Goal: Complete application form: Complete application form

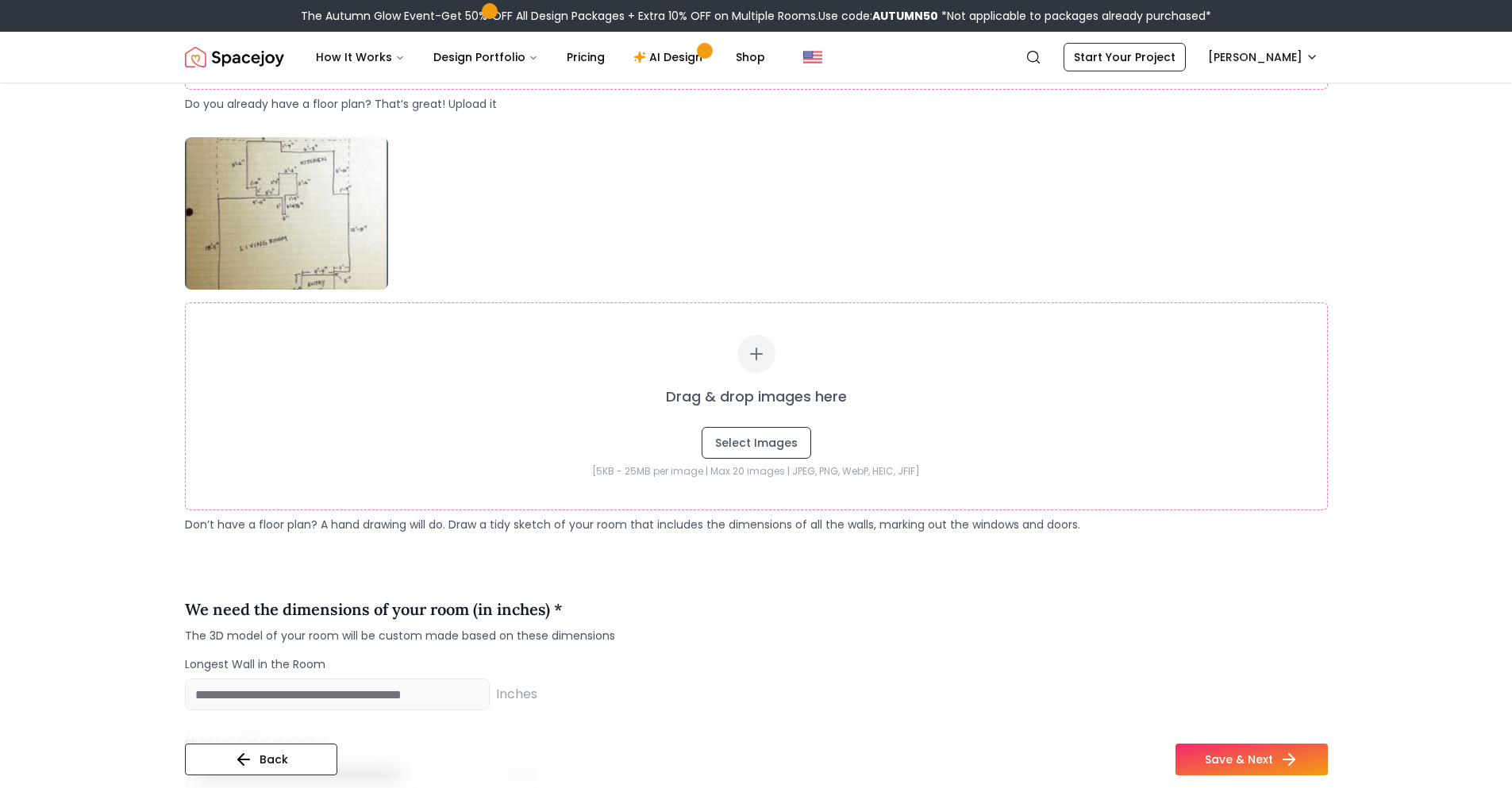
scroll to position [793, 0]
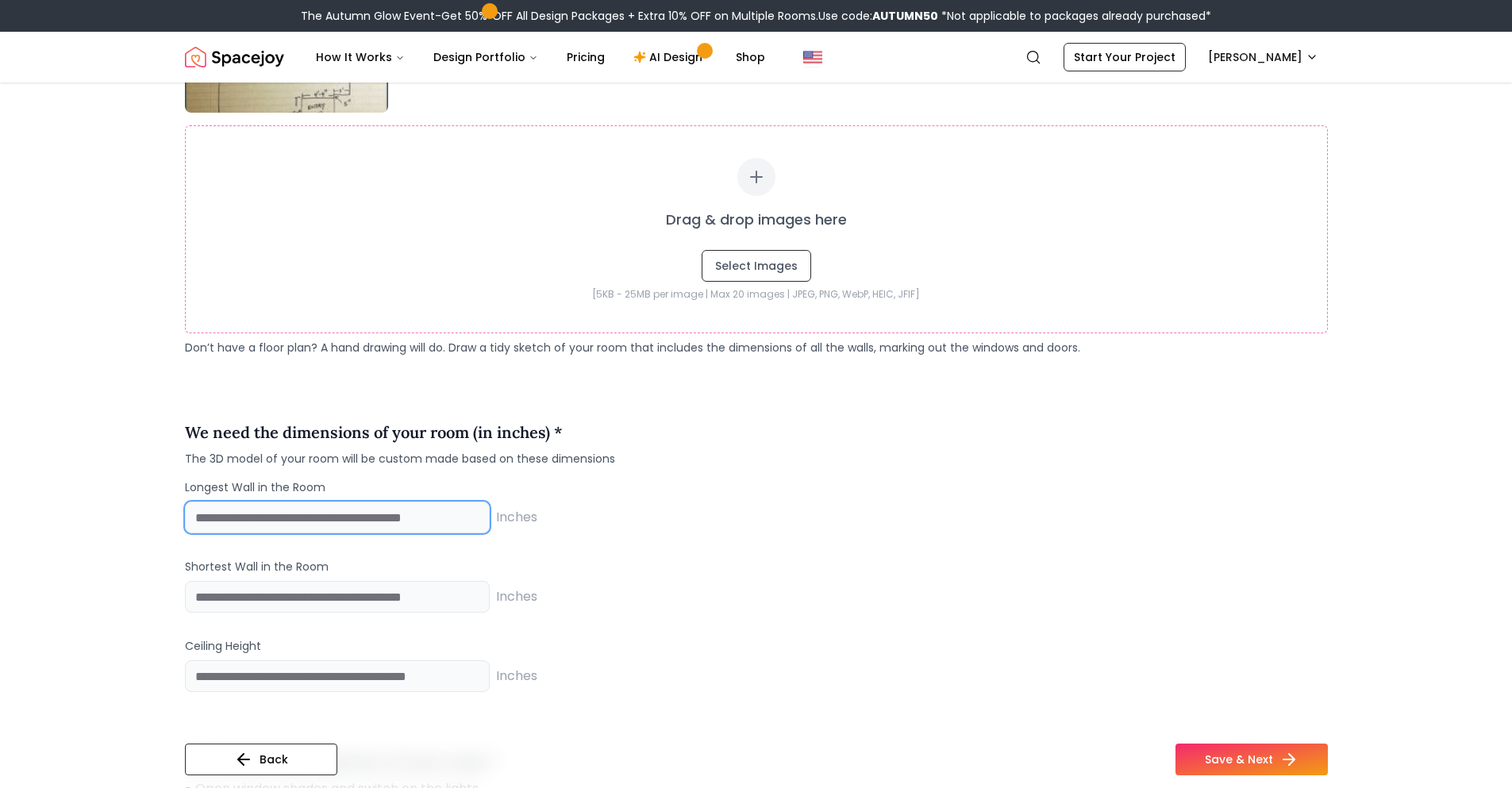
click at [437, 520] on input "number" at bounding box center [338, 517] width 305 height 32
click at [448, 520] on input "number" at bounding box center [338, 517] width 305 height 32
type input "***"
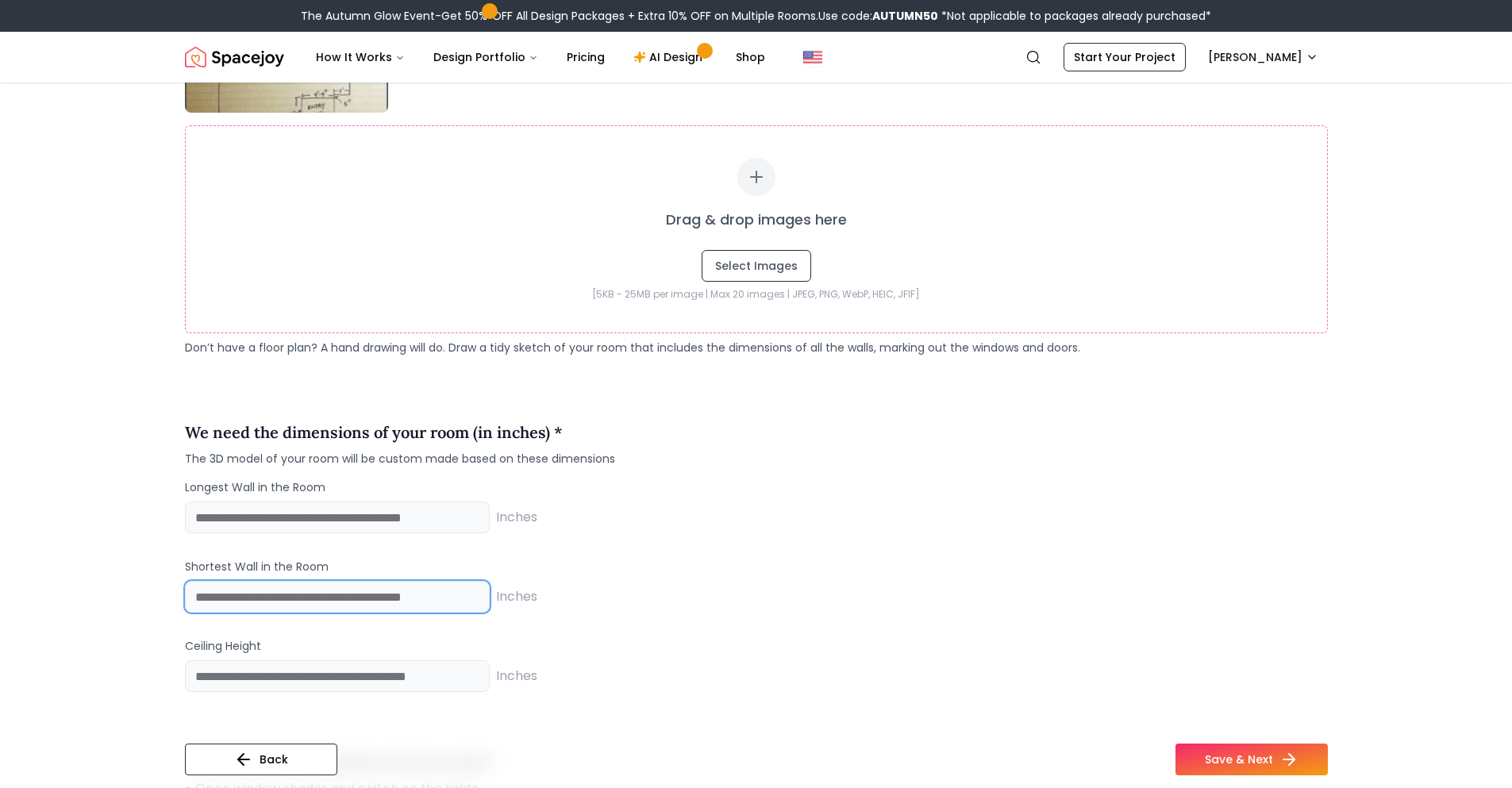
click at [438, 602] on input "number" at bounding box center [338, 597] width 305 height 32
type input "***"
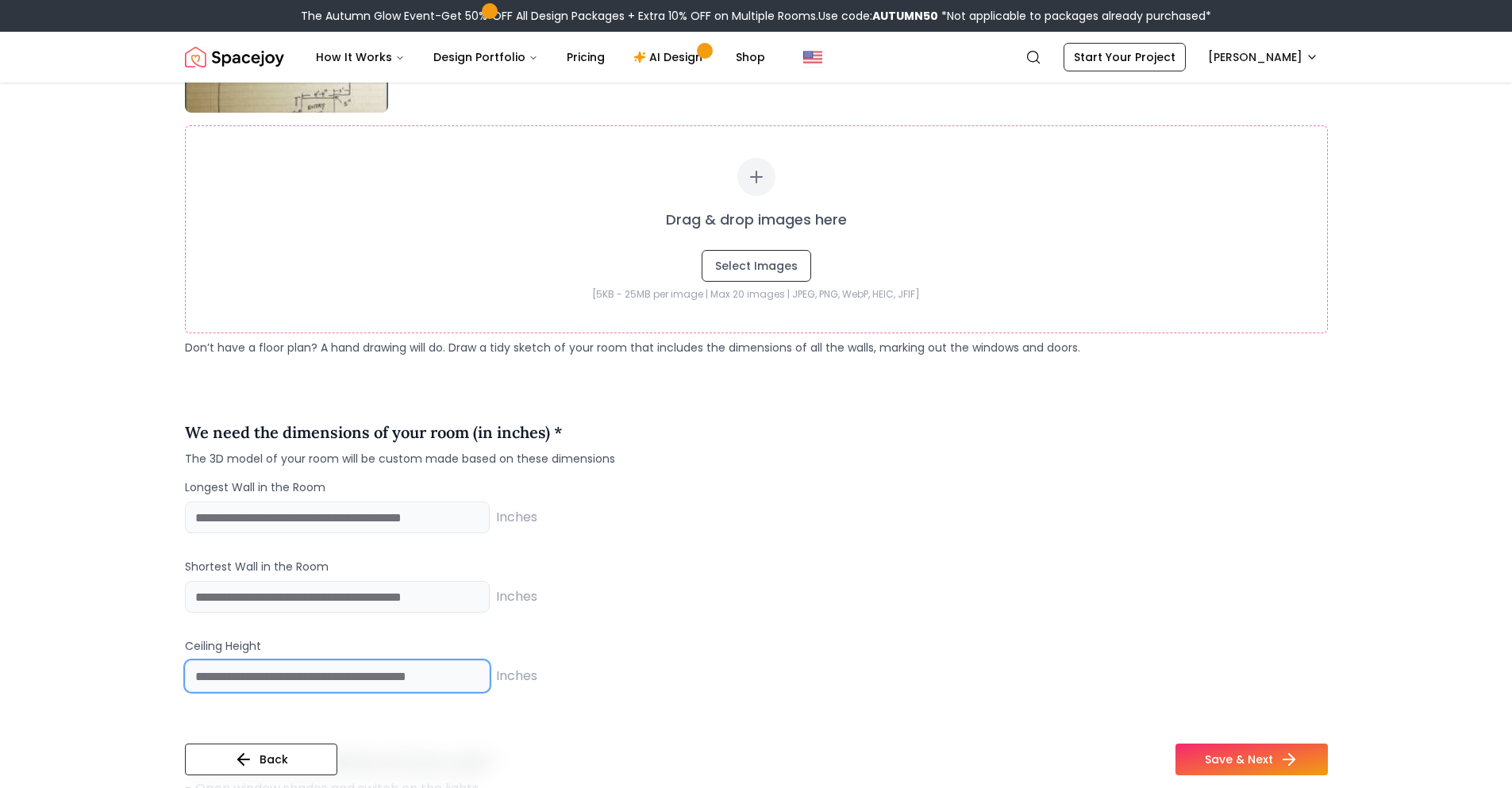
click at [401, 671] on input "number" at bounding box center [338, 676] width 305 height 32
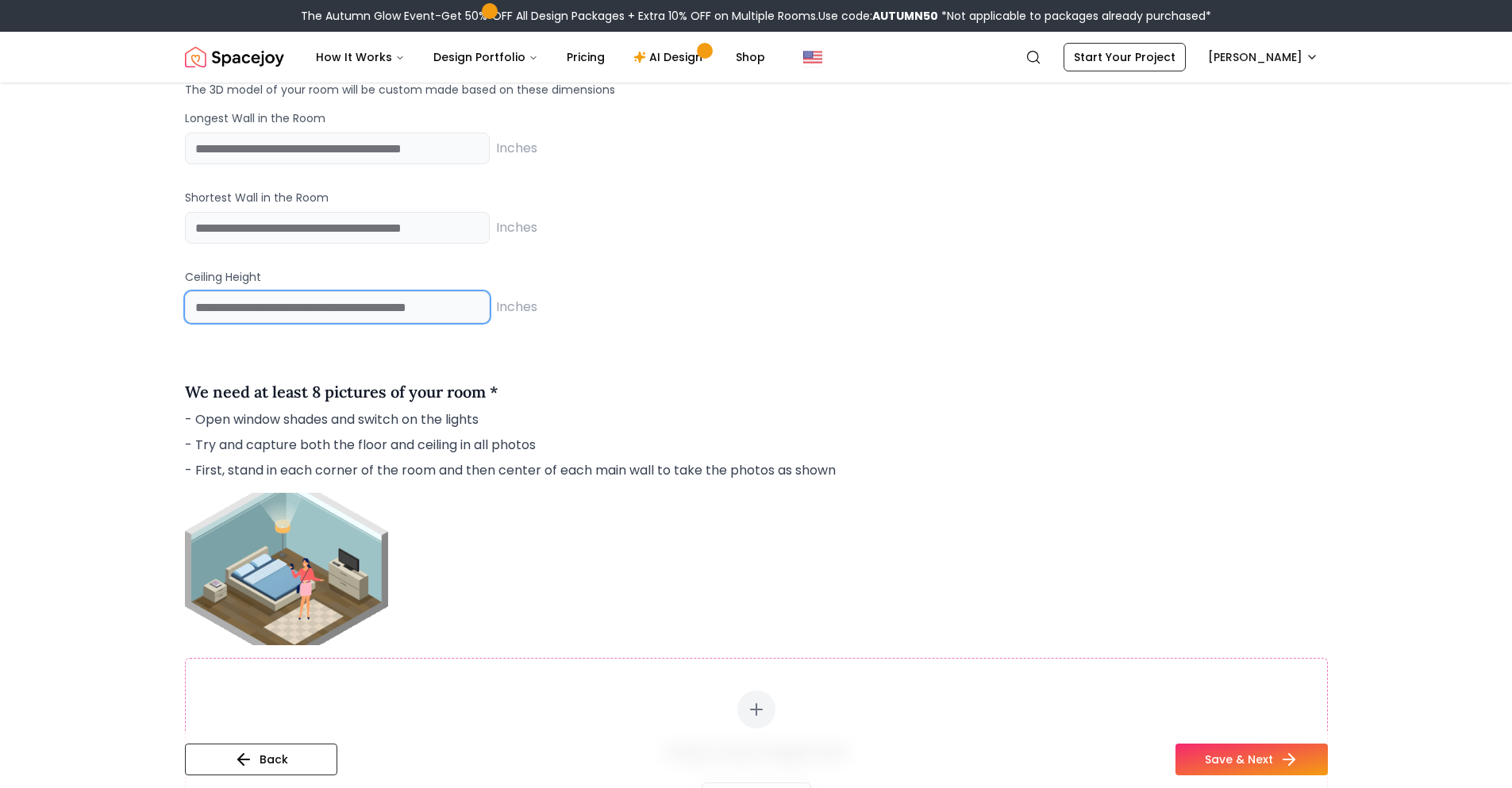
scroll to position [1190, 0]
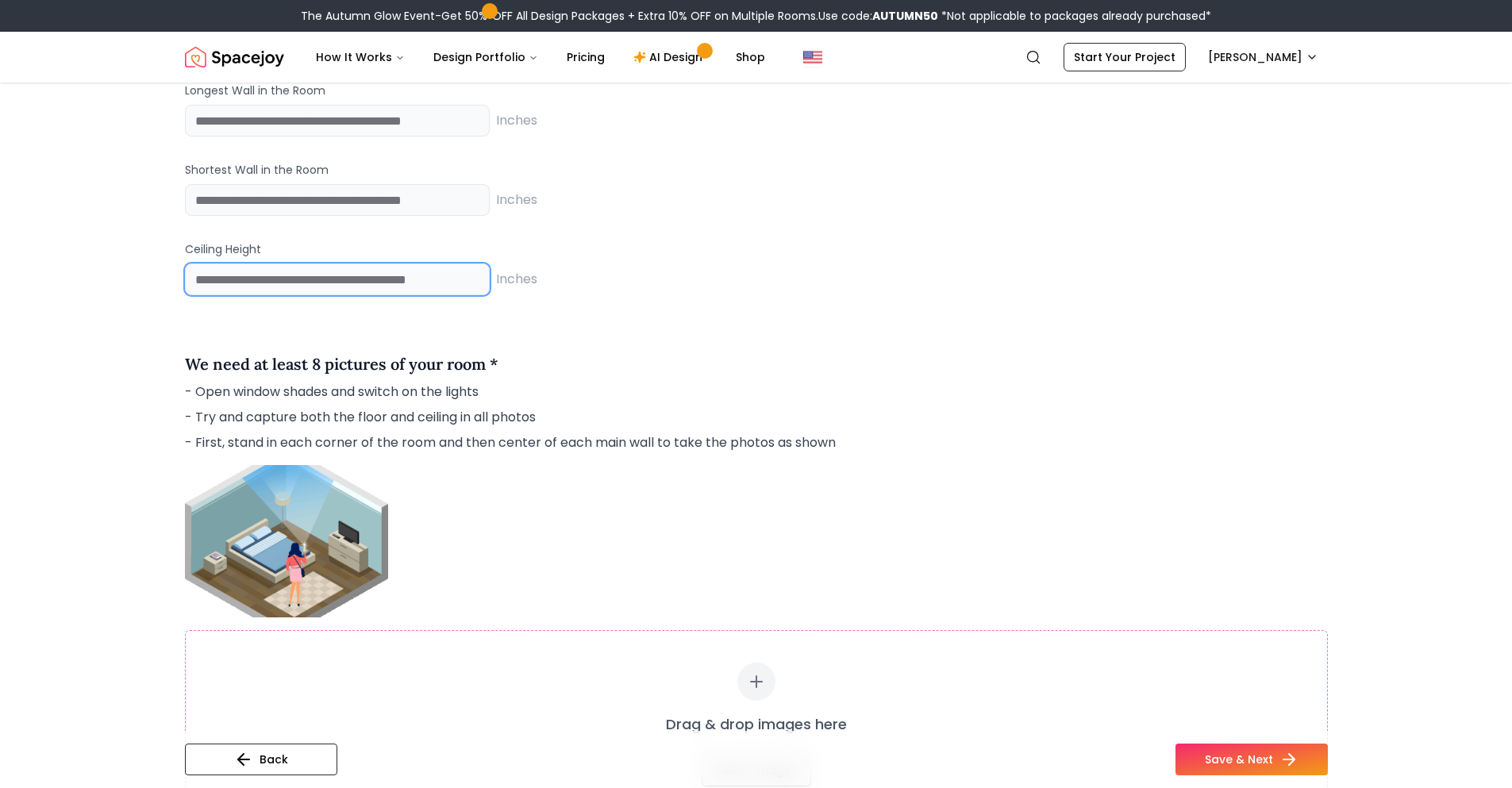
click at [472, 269] on input "**" at bounding box center [338, 279] width 305 height 32
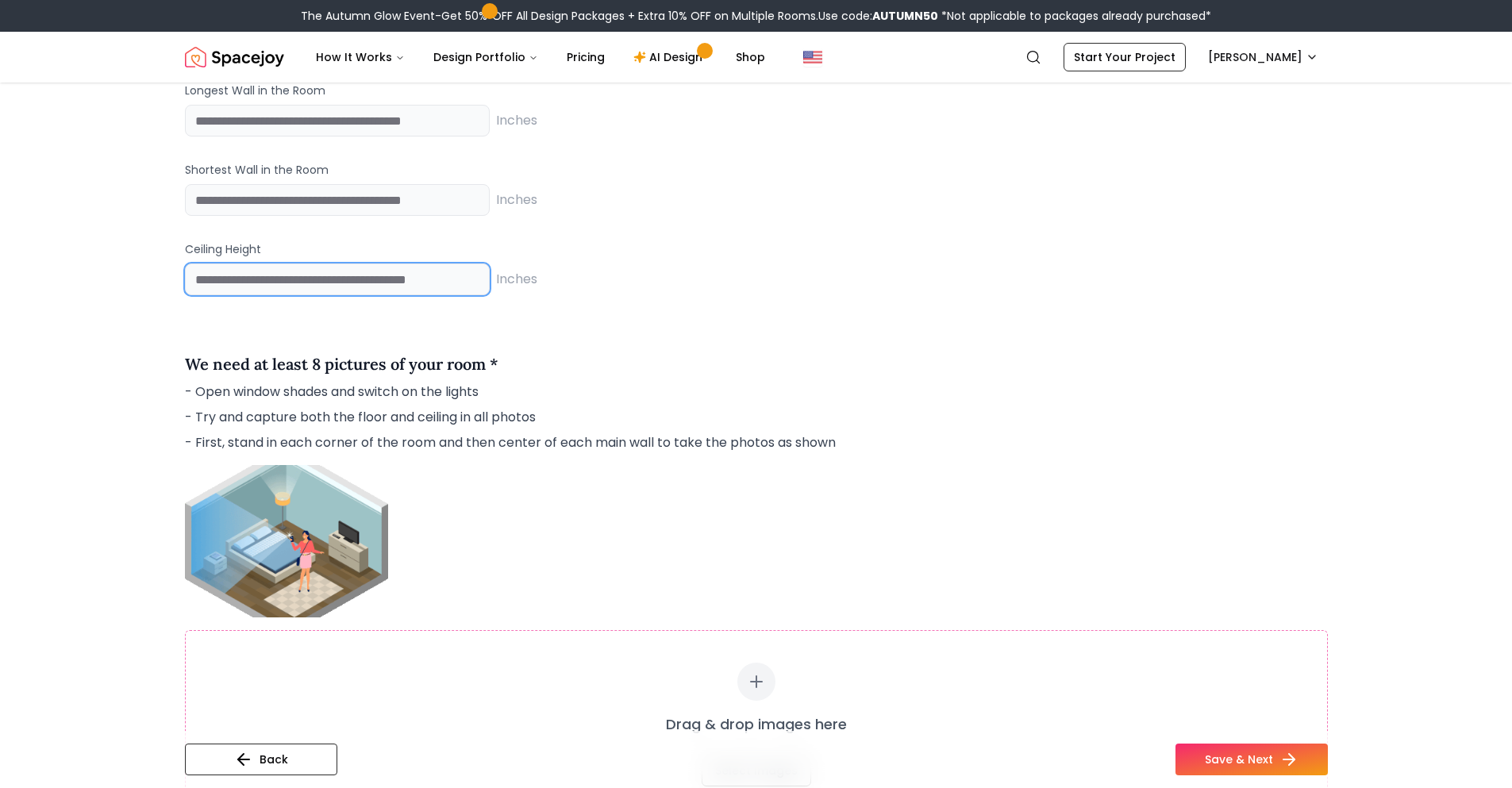
click at [472, 269] on input "**" at bounding box center [338, 279] width 305 height 32
click at [472, 269] on input "*" at bounding box center [338, 279] width 305 height 32
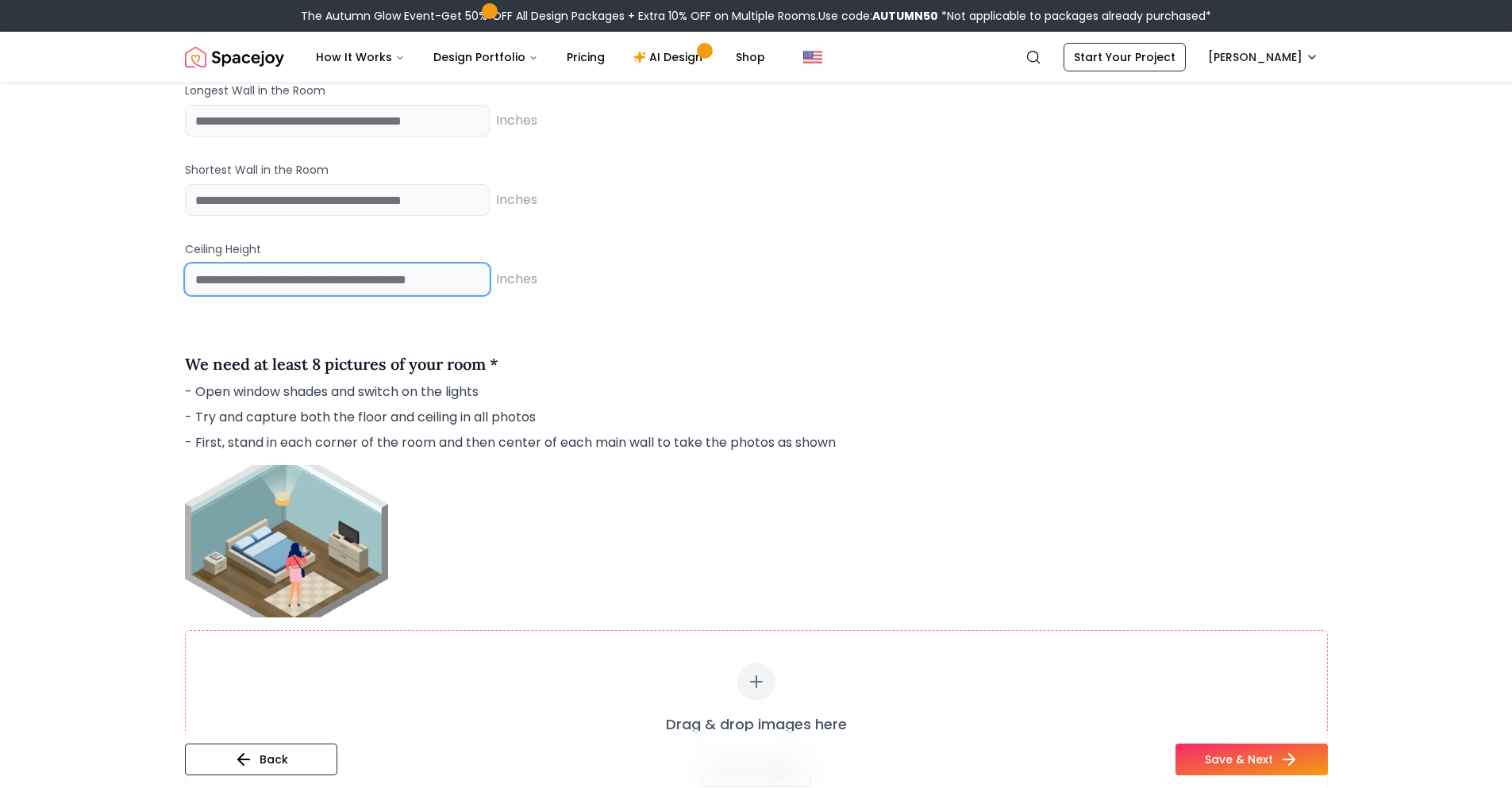
click at [472, 269] on input "*" at bounding box center [338, 279] width 305 height 32
click at [355, 278] on input "*" at bounding box center [338, 279] width 305 height 32
click at [349, 278] on input "*" at bounding box center [338, 279] width 305 height 32
drag, startPoint x: 326, startPoint y: 283, endPoint x: 190, endPoint y: 285, distance: 136.0
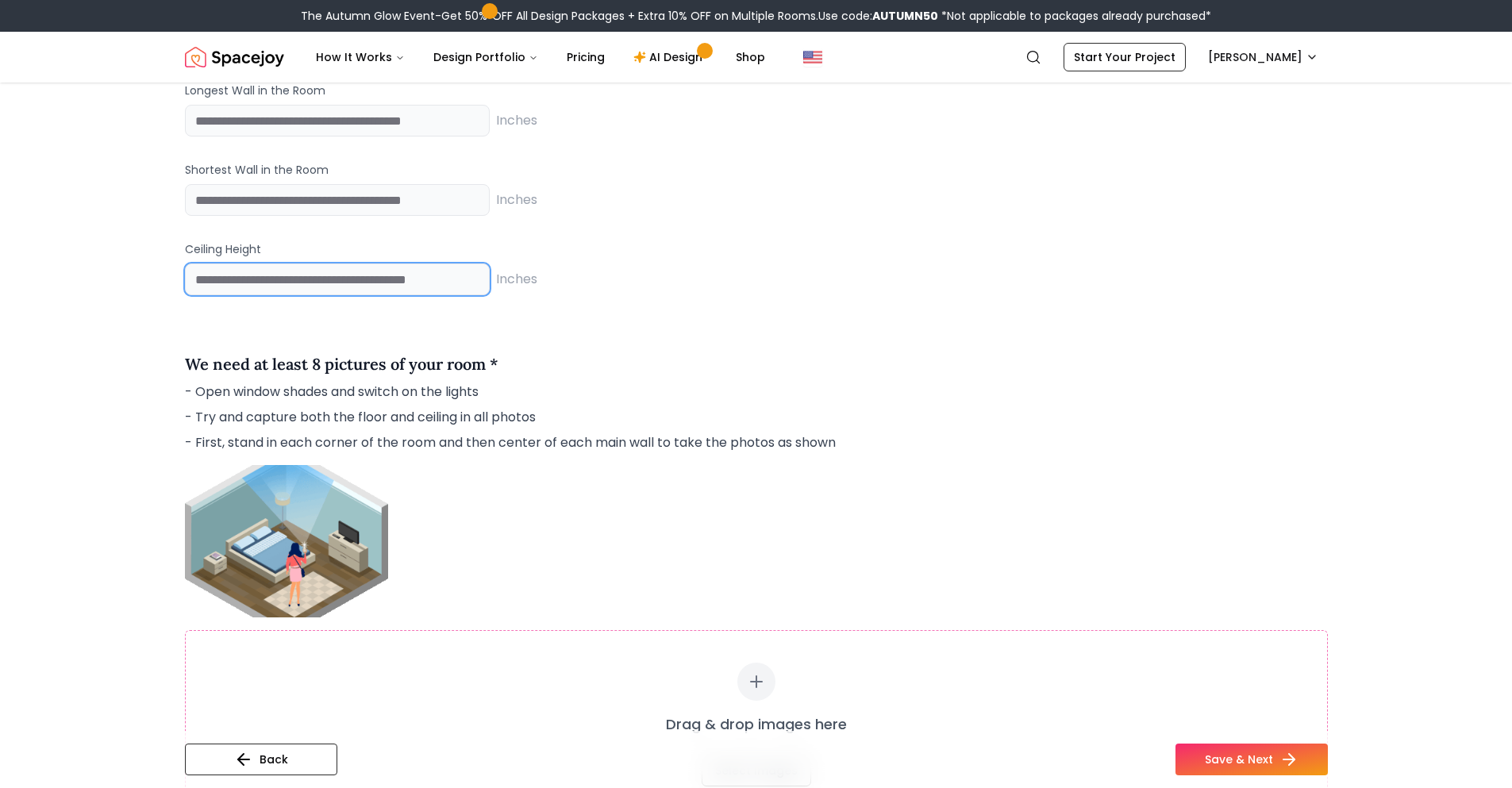
click at [190, 285] on input "*" at bounding box center [338, 279] width 305 height 32
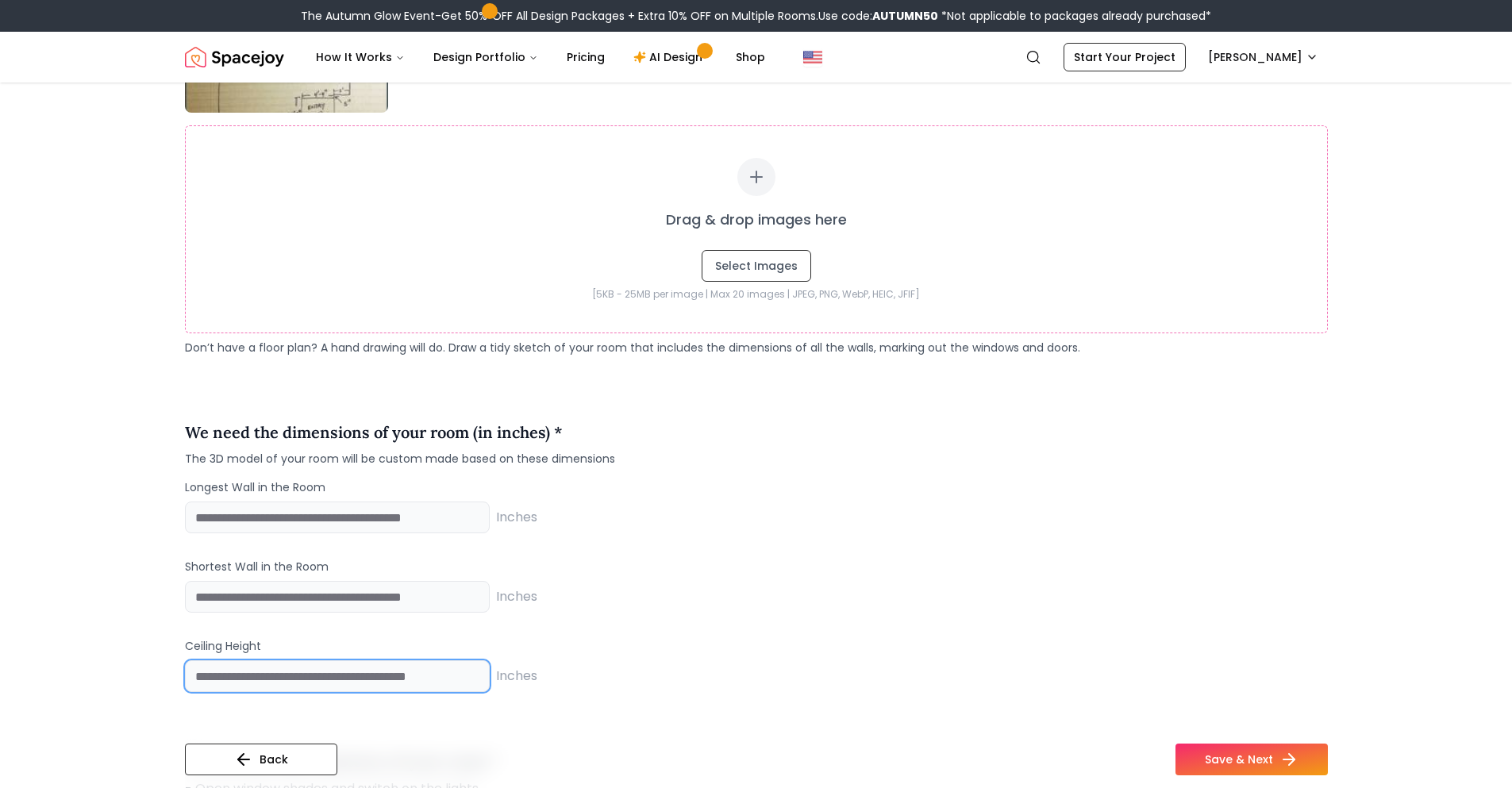
scroll to position [635, 0]
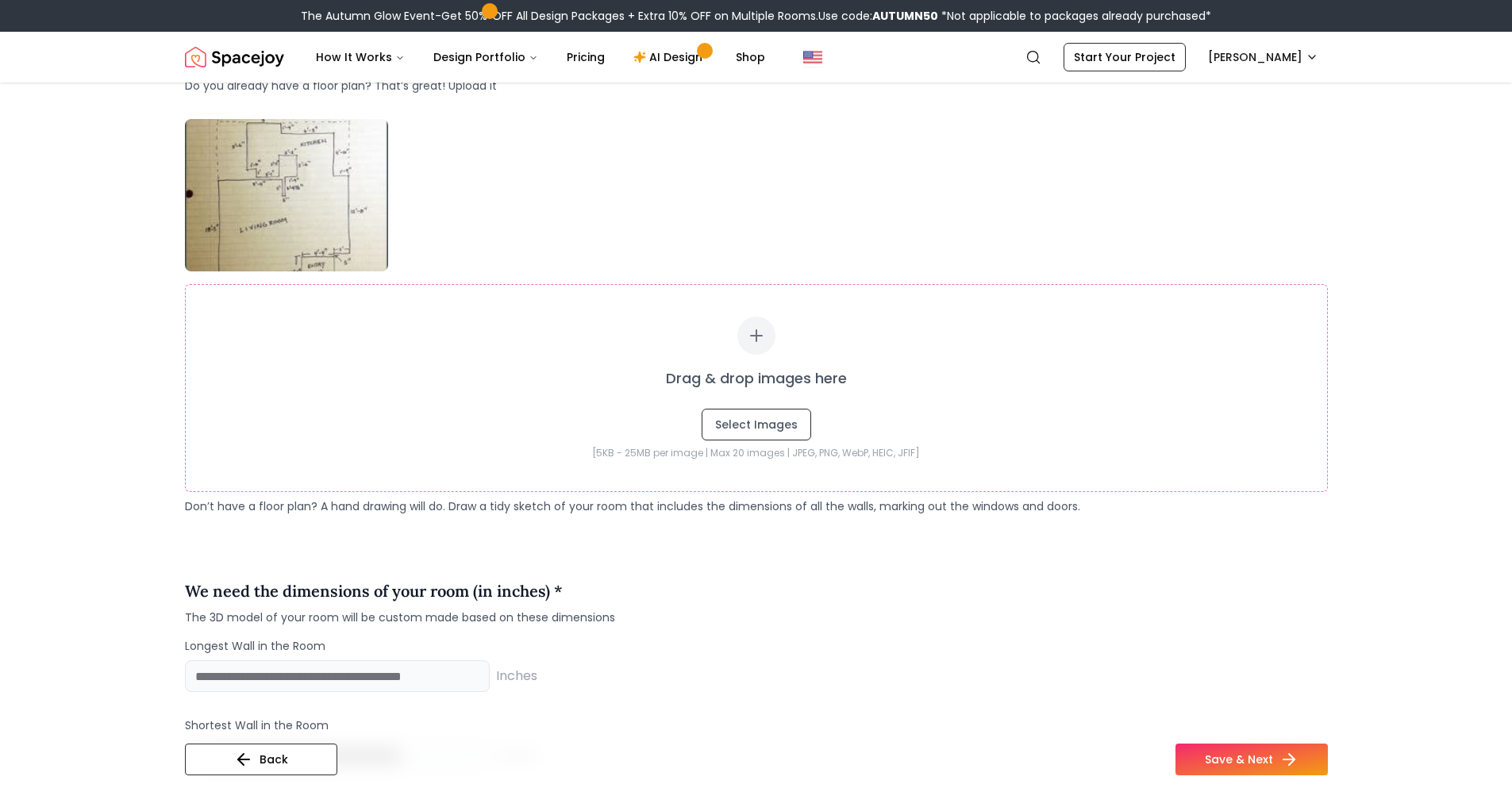
type input "***"
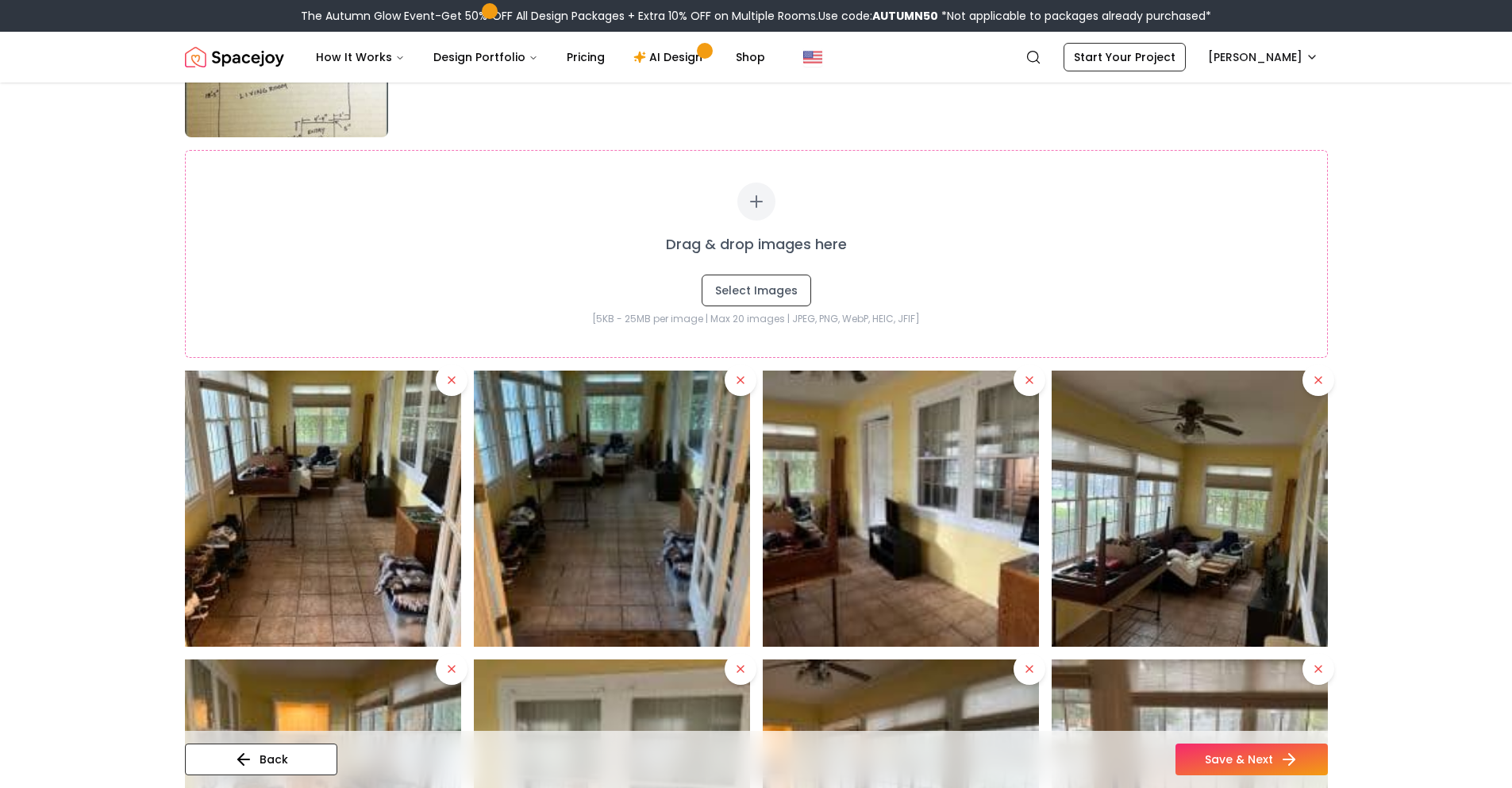
scroll to position [1031, 0]
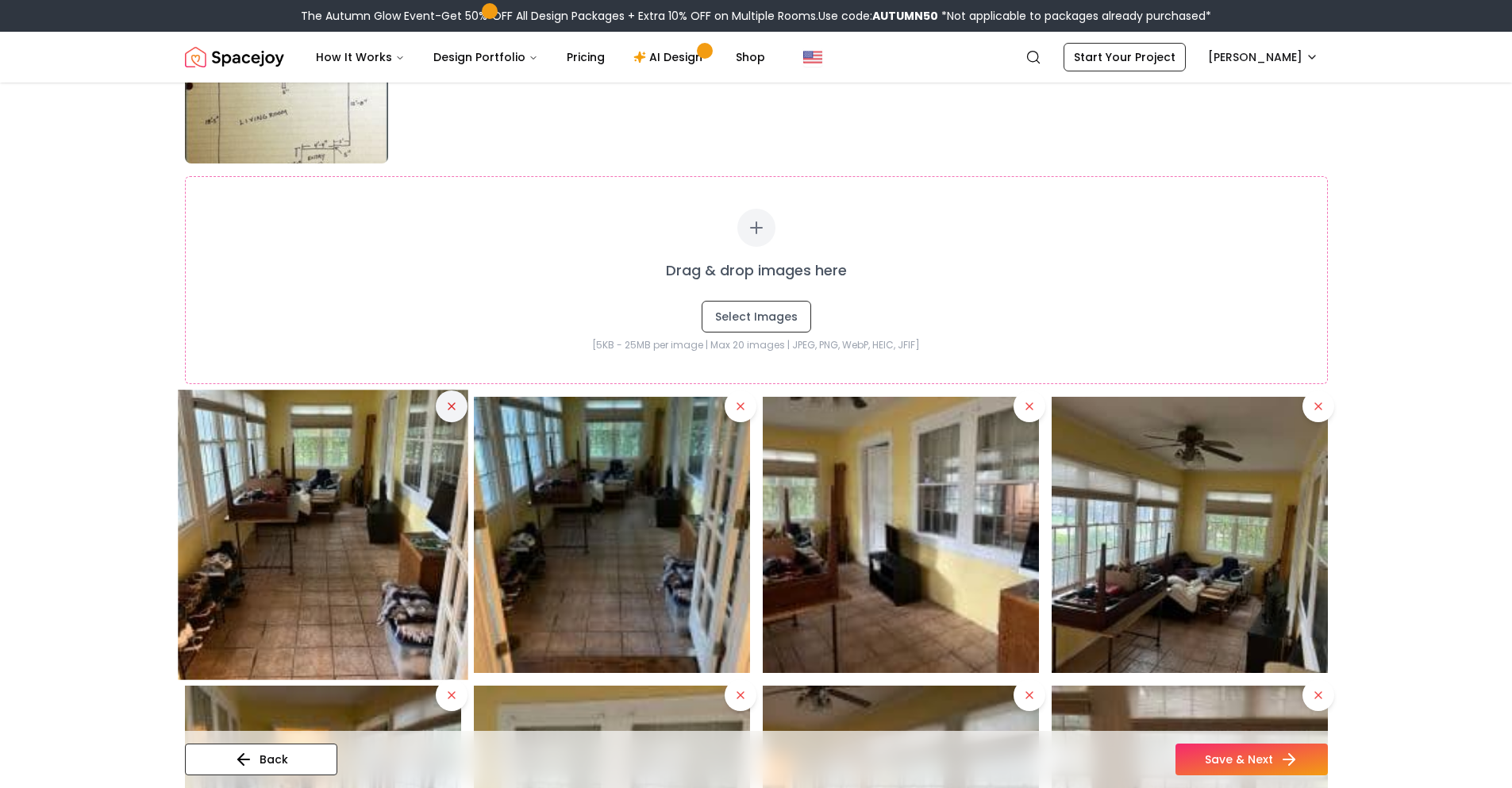
click at [451, 405] on icon at bounding box center [452, 406] width 6 height 6
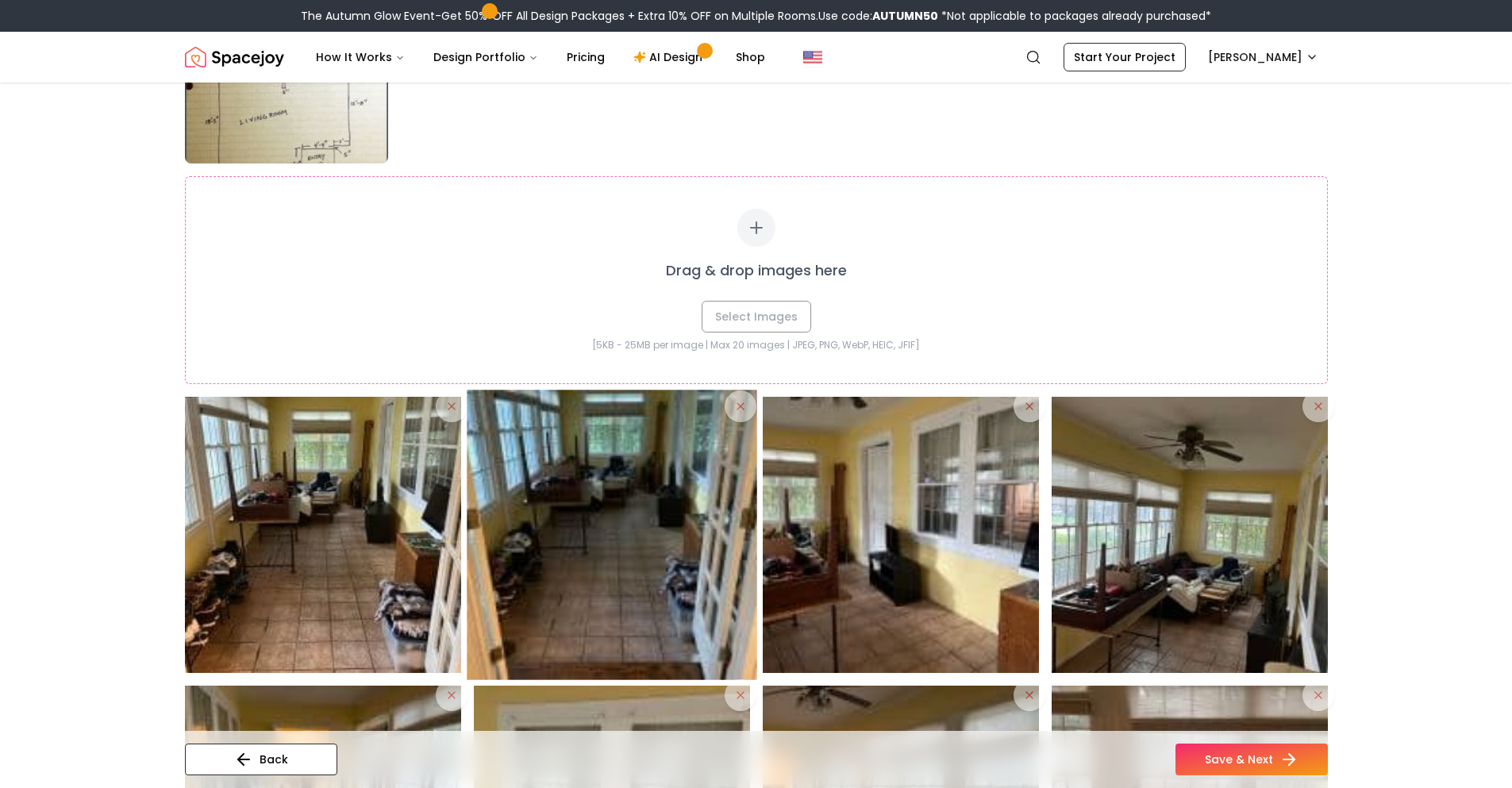
click at [742, 409] on img at bounding box center [611, 534] width 290 height 290
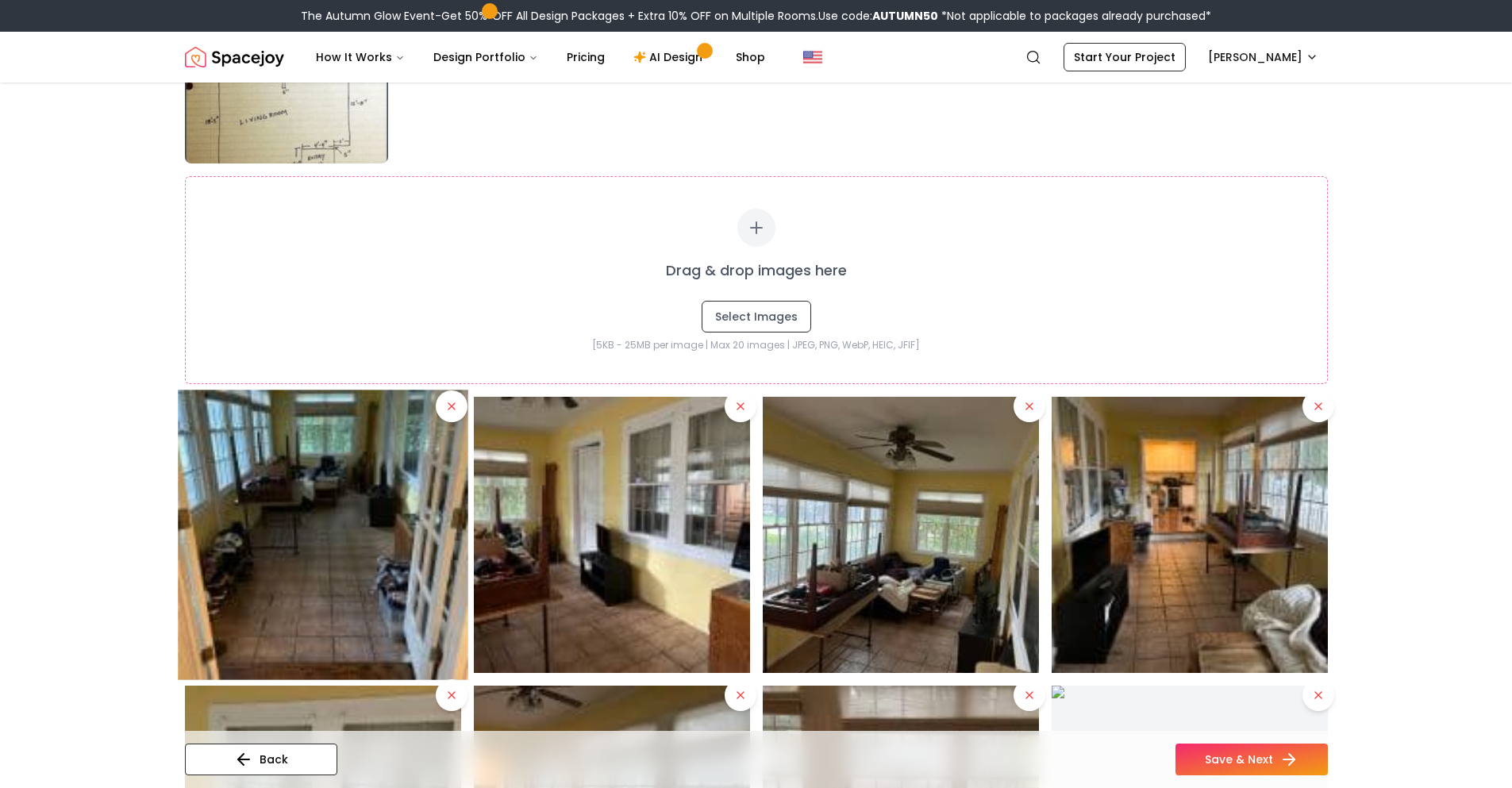
click at [742, 409] on icon at bounding box center [741, 405] width 13 height 13
click at [450, 415] on img at bounding box center [322, 534] width 290 height 290
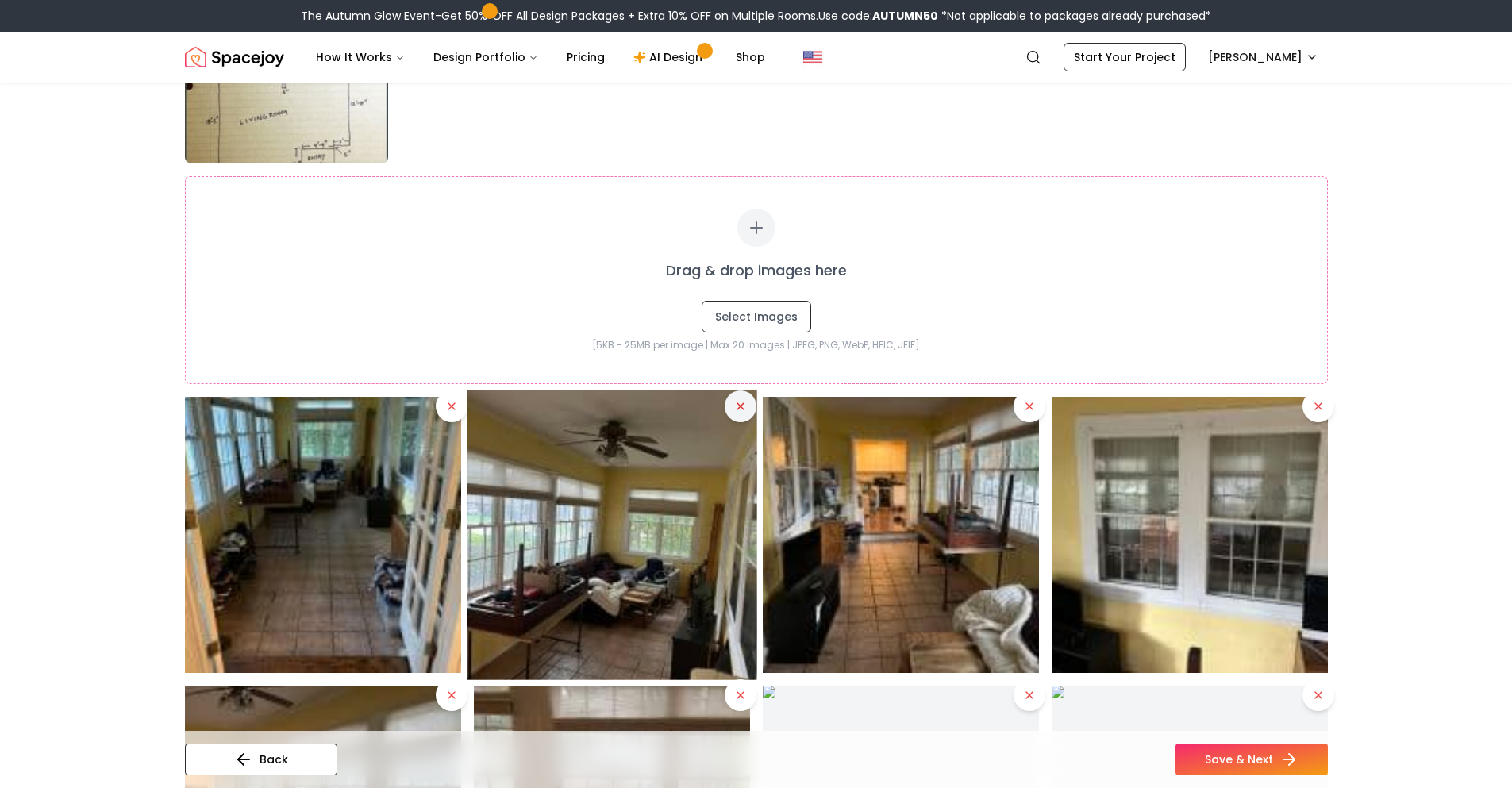
click at [738, 403] on icon at bounding box center [741, 406] width 6 height 6
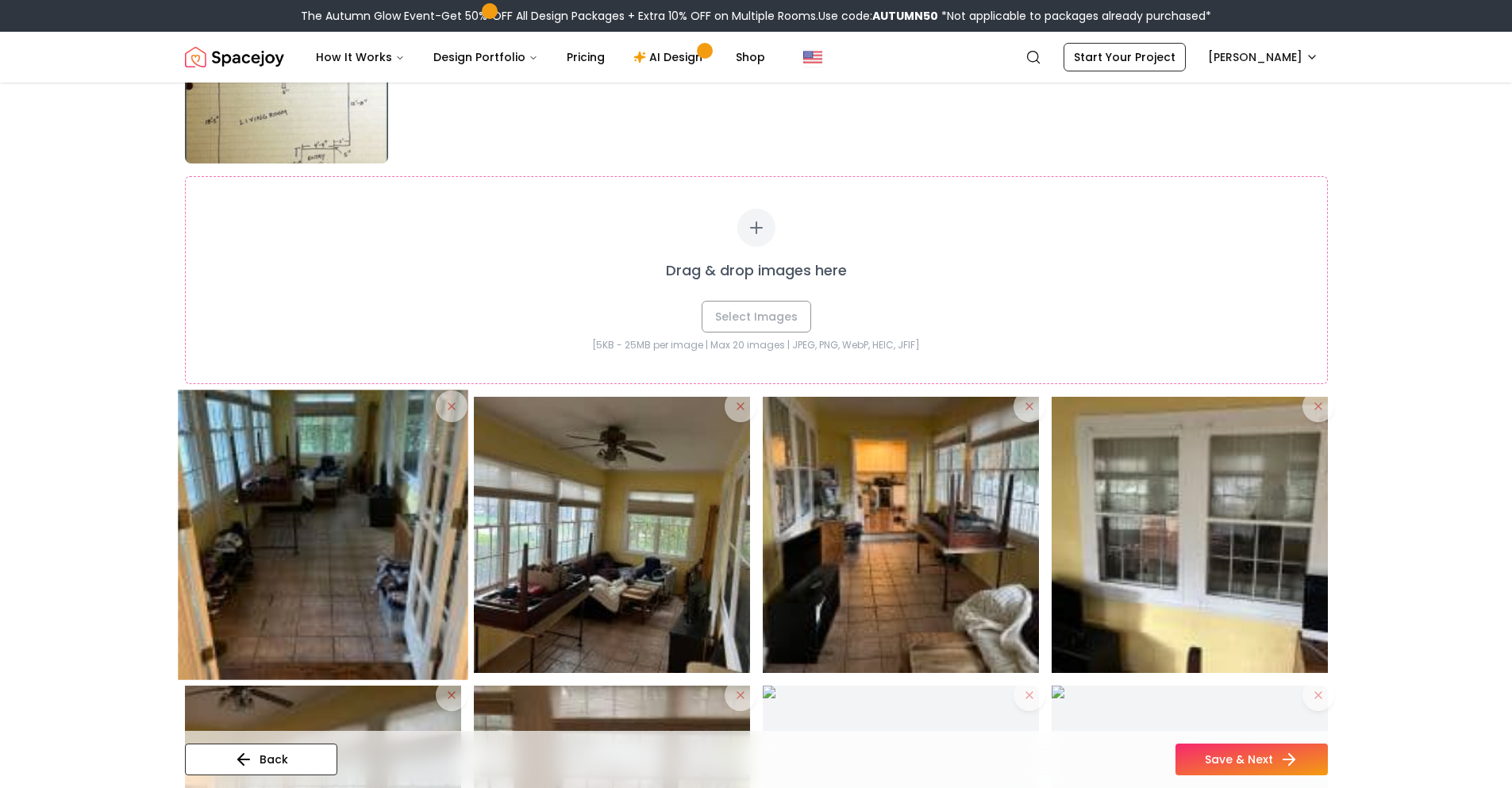
click at [455, 411] on img at bounding box center [322, 534] width 290 height 290
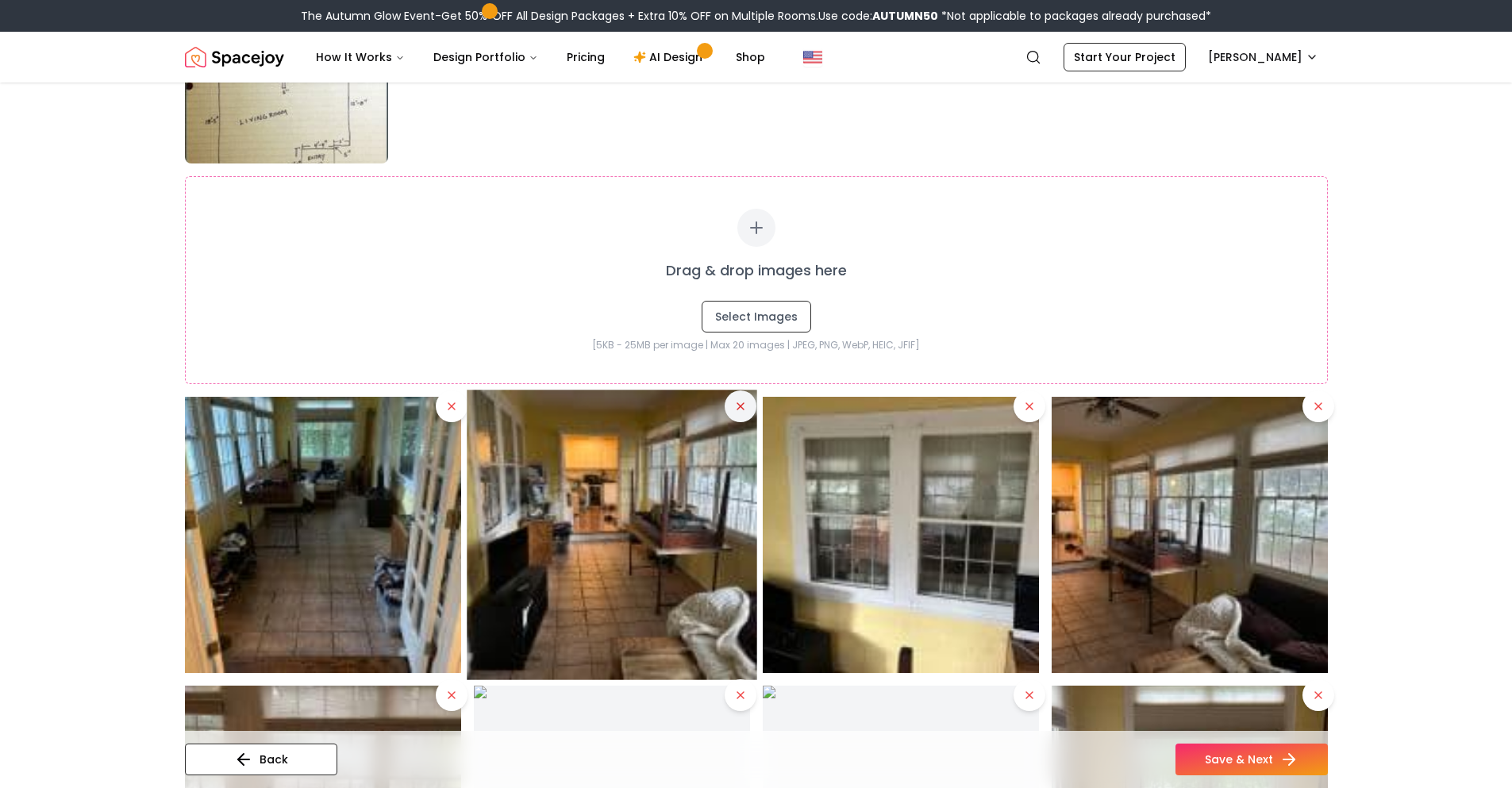
click at [735, 409] on icon at bounding box center [741, 405] width 13 height 13
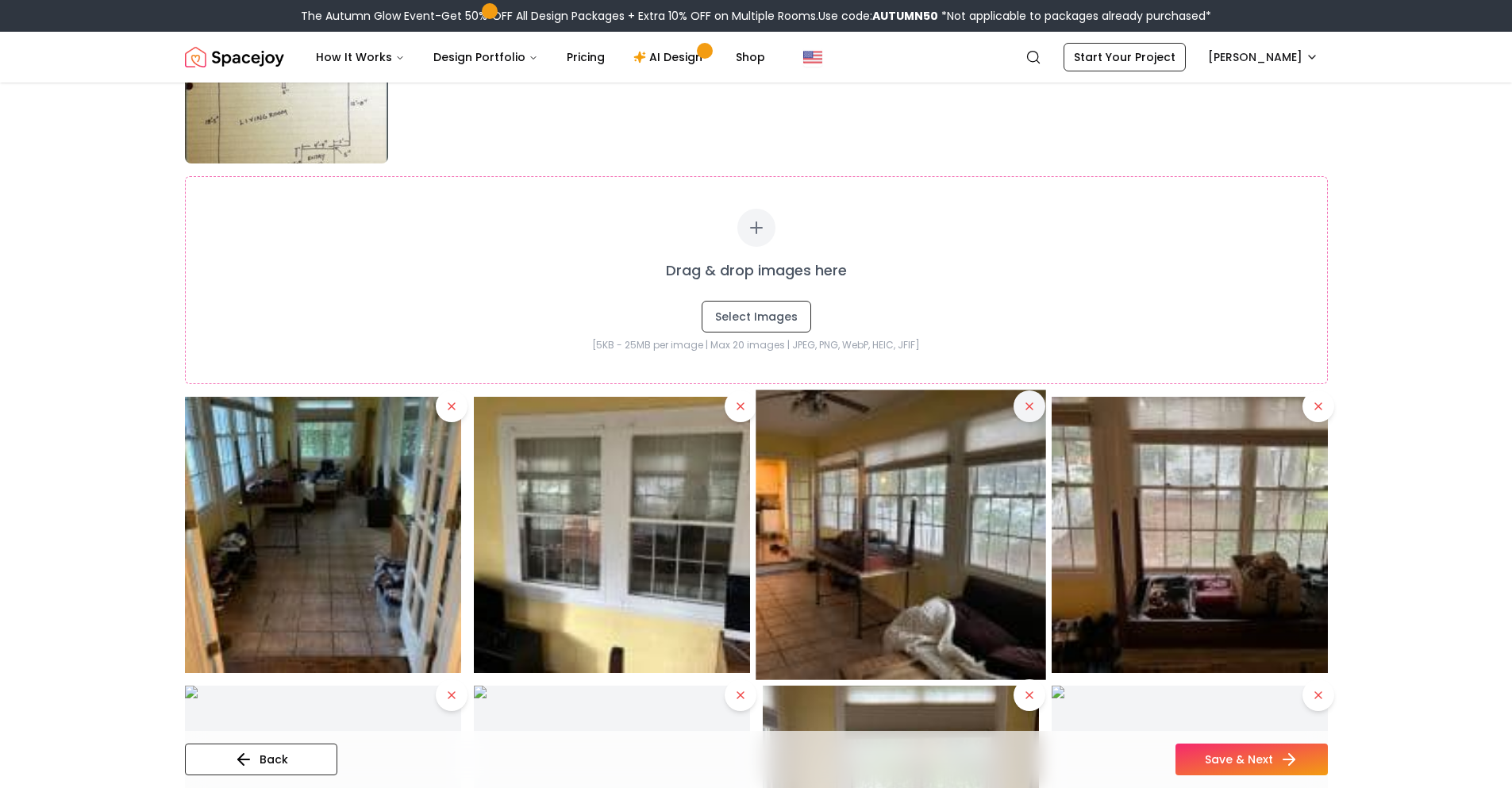
click at [1018, 410] on button at bounding box center [1030, 406] width 32 height 32
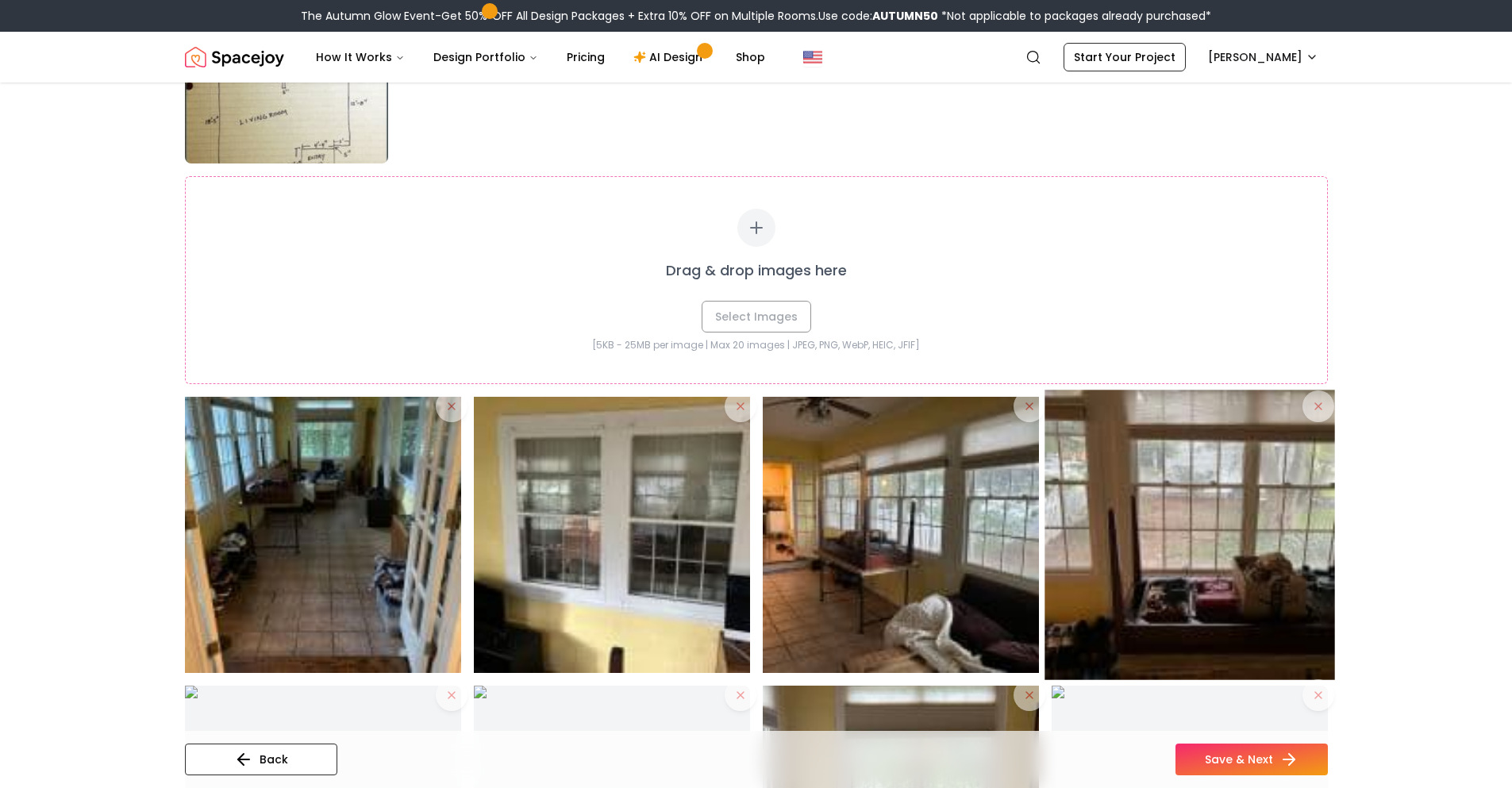
click at [1323, 412] on img at bounding box center [1189, 534] width 290 height 290
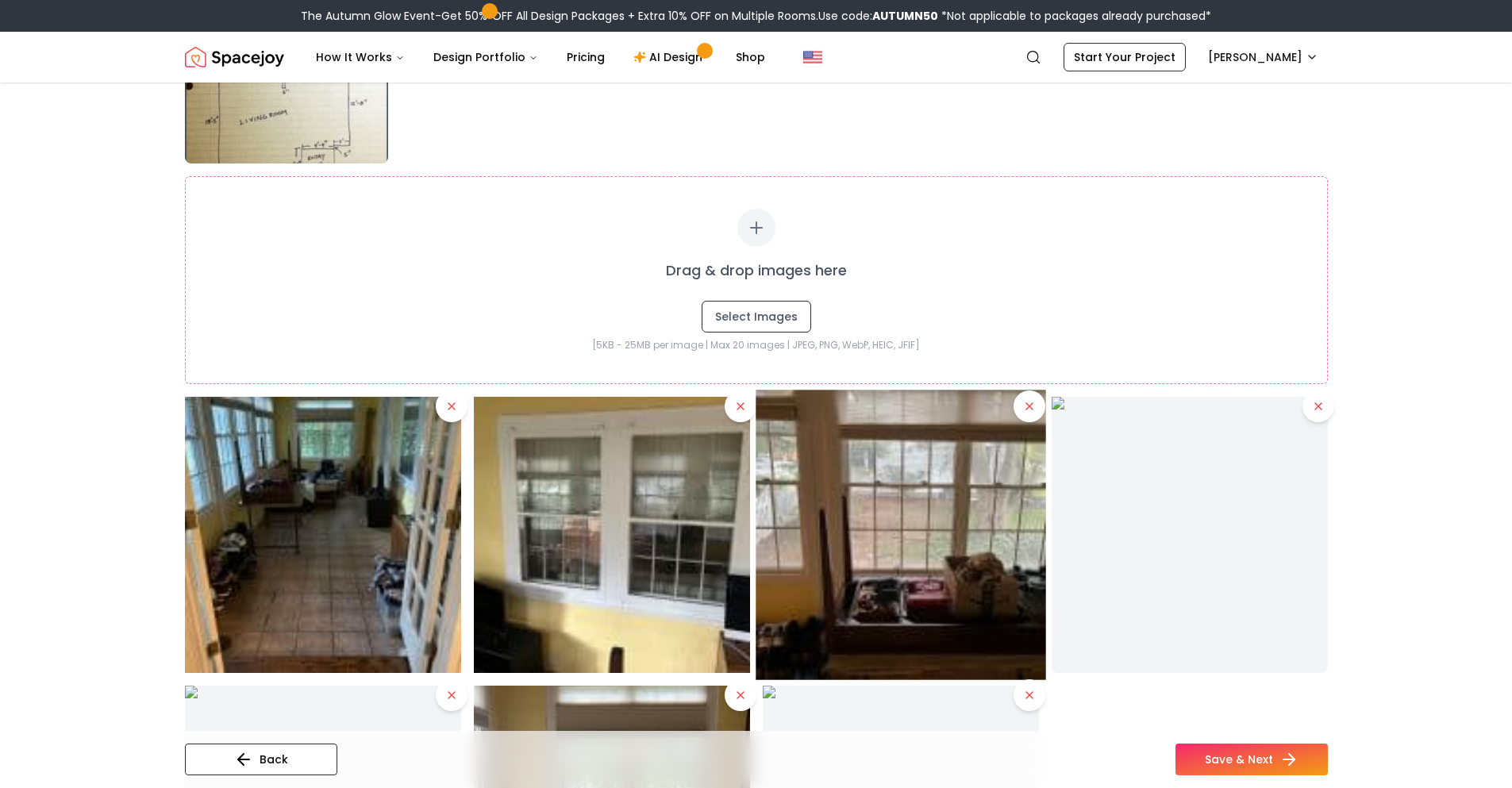
drag, startPoint x: 1028, startPoint y: 412, endPoint x: 845, endPoint y: 411, distance: 183.0
click at [1026, 412] on button at bounding box center [1030, 406] width 32 height 32
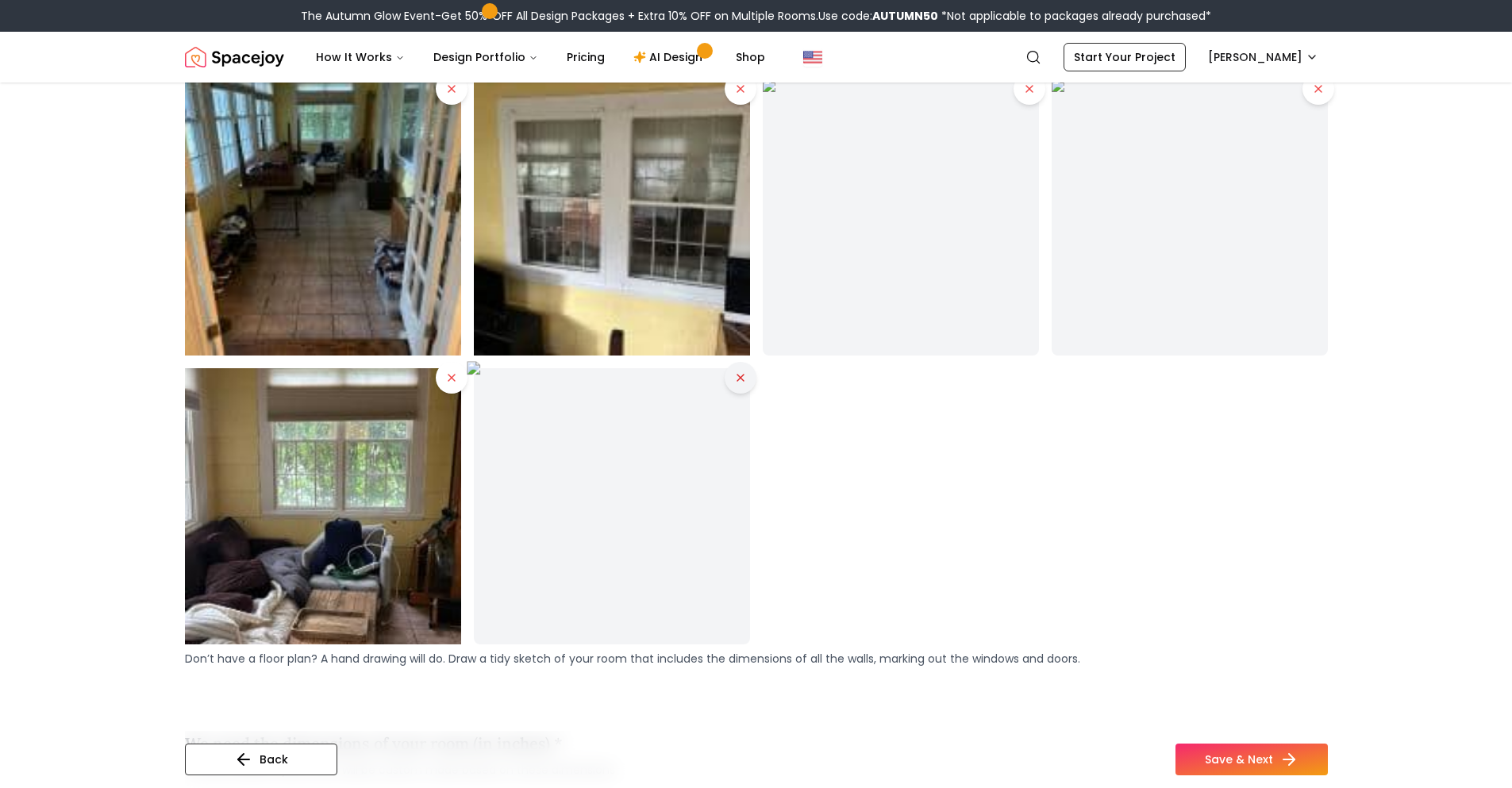
click at [735, 384] on icon at bounding box center [741, 378] width 13 height 13
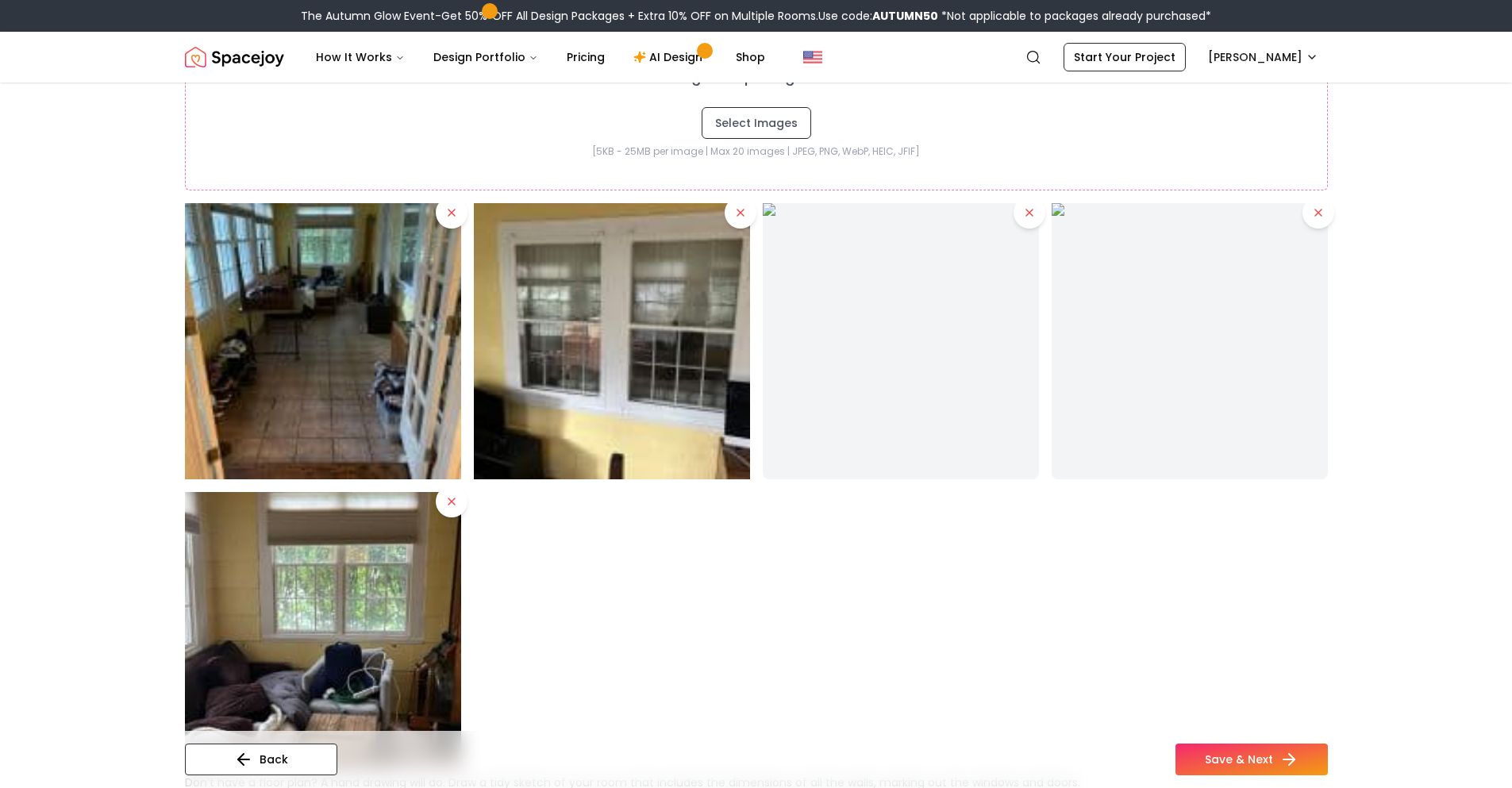
scroll to position [1031, 0]
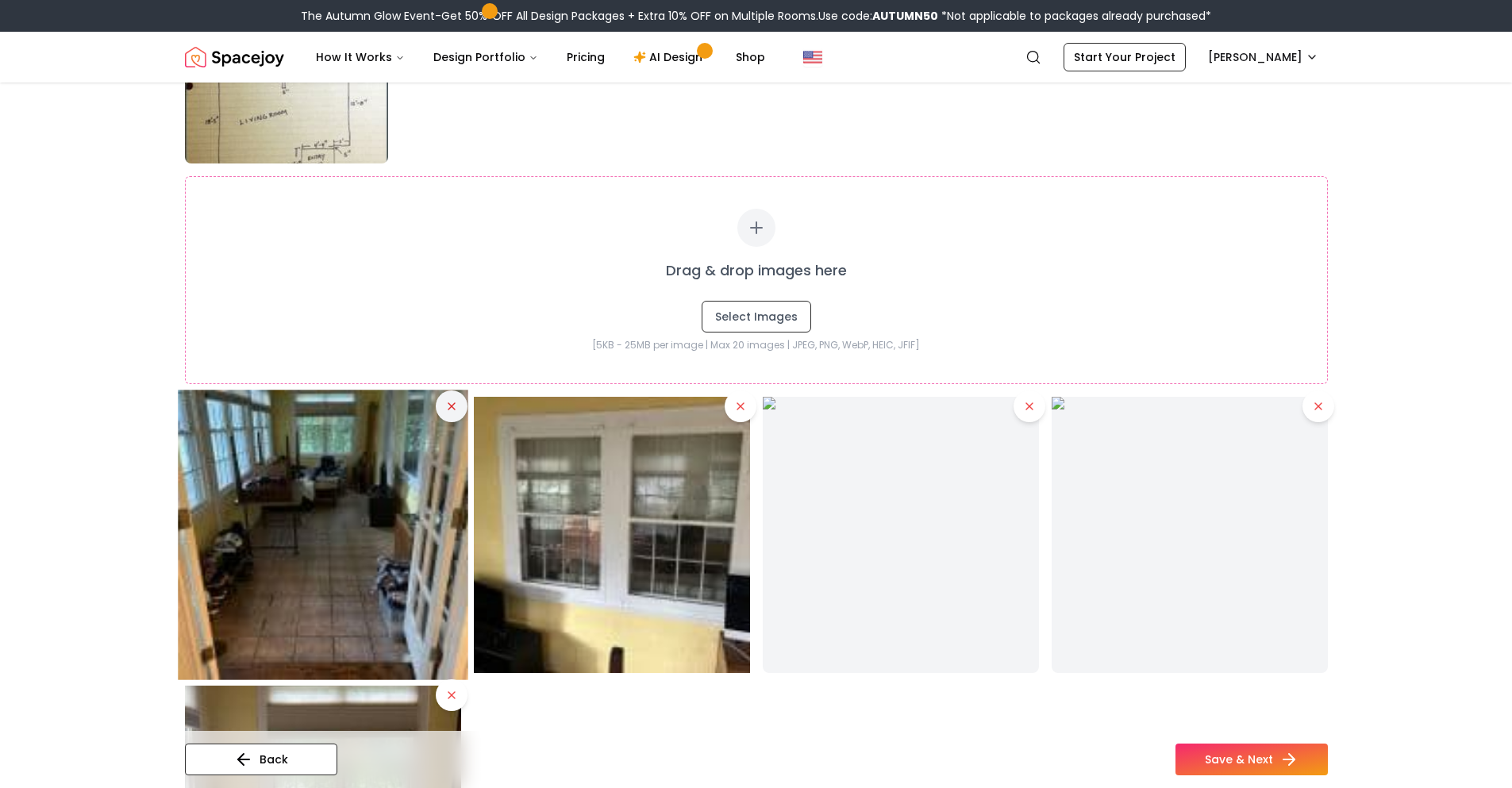
click at [451, 410] on icon at bounding box center [452, 405] width 13 height 13
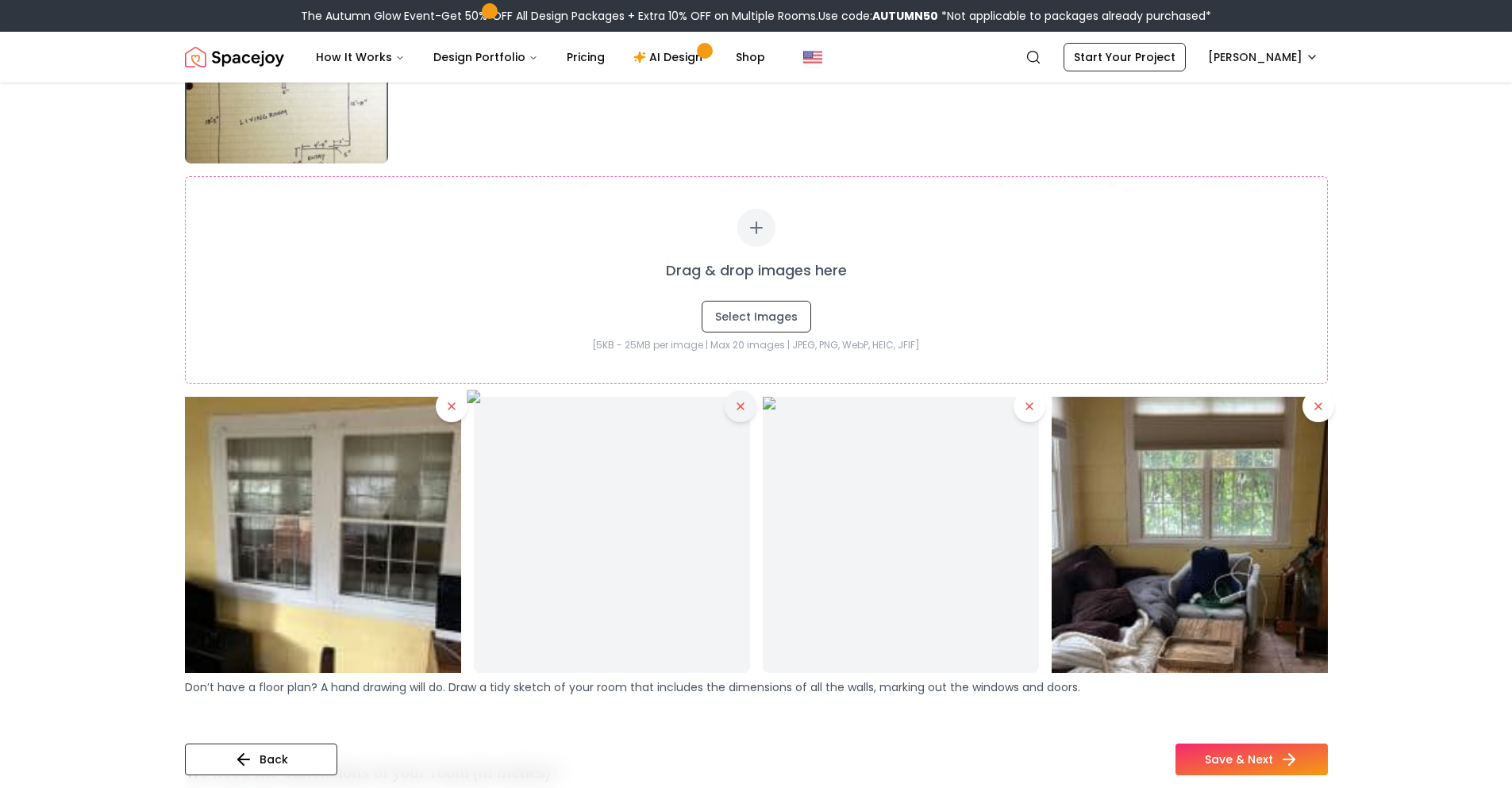
click at [742, 412] on button at bounding box center [741, 406] width 32 height 32
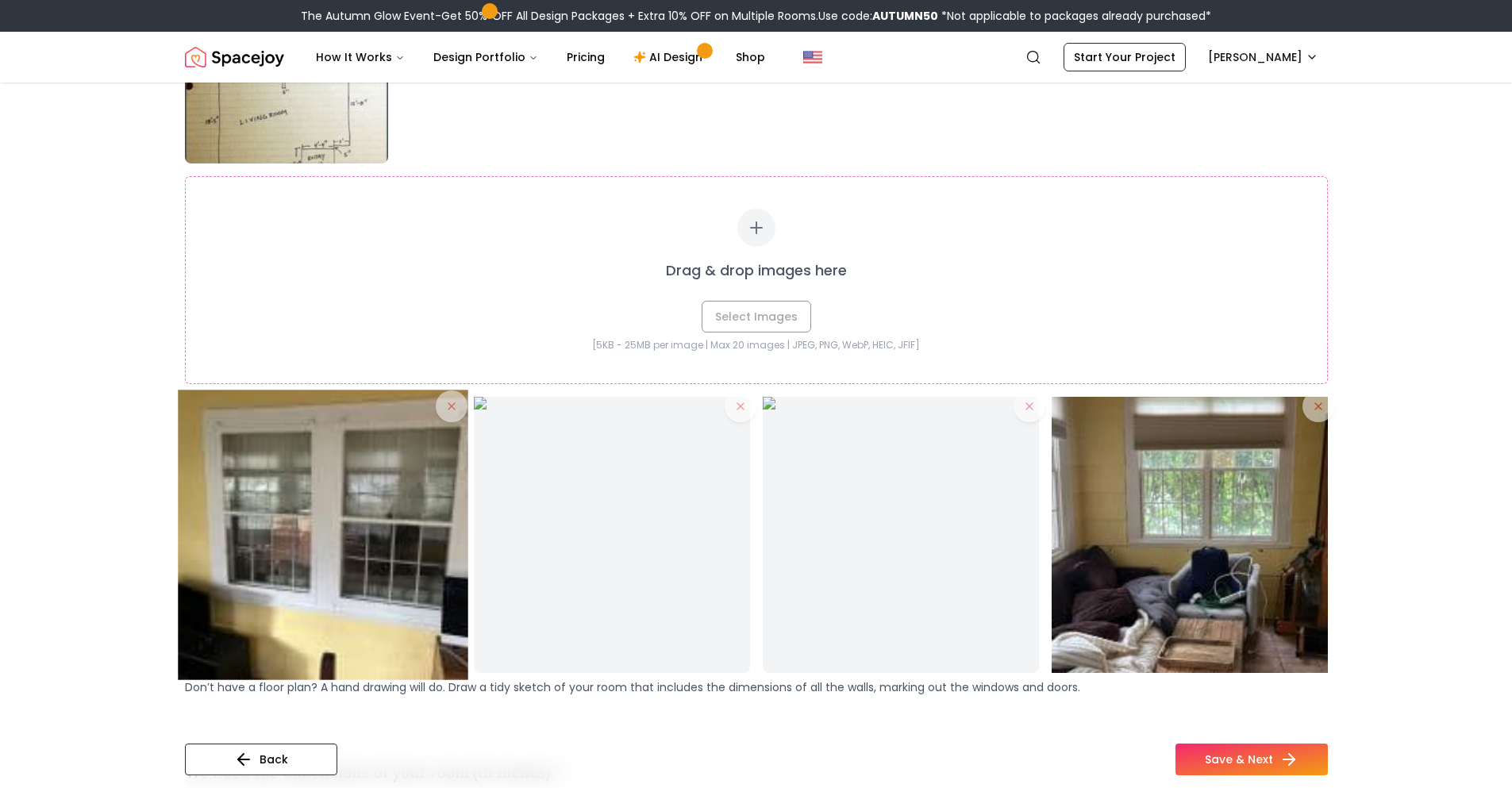
click at [447, 411] on icon at bounding box center [452, 405] width 13 height 13
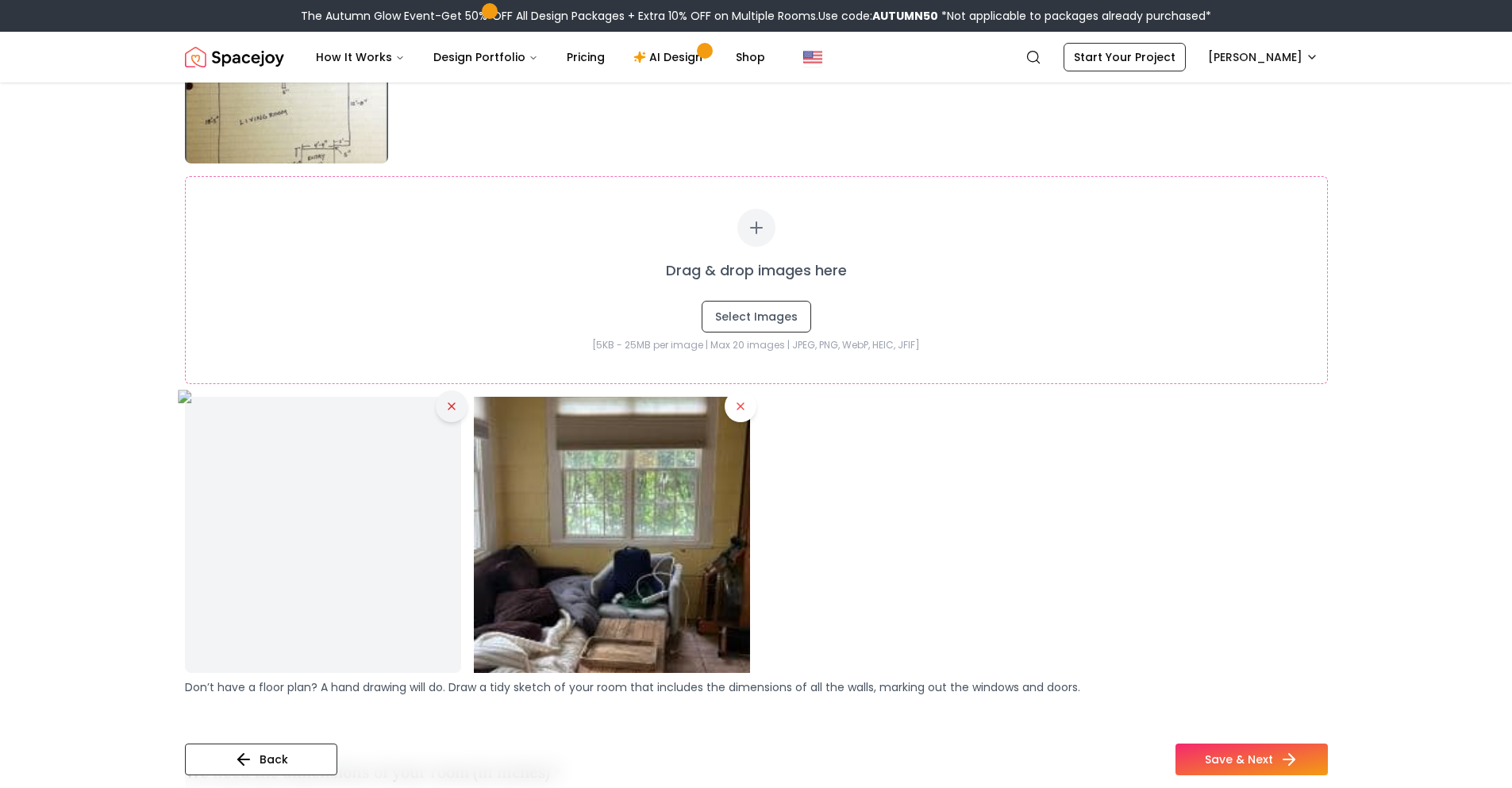
click at [453, 403] on icon at bounding box center [452, 405] width 13 height 13
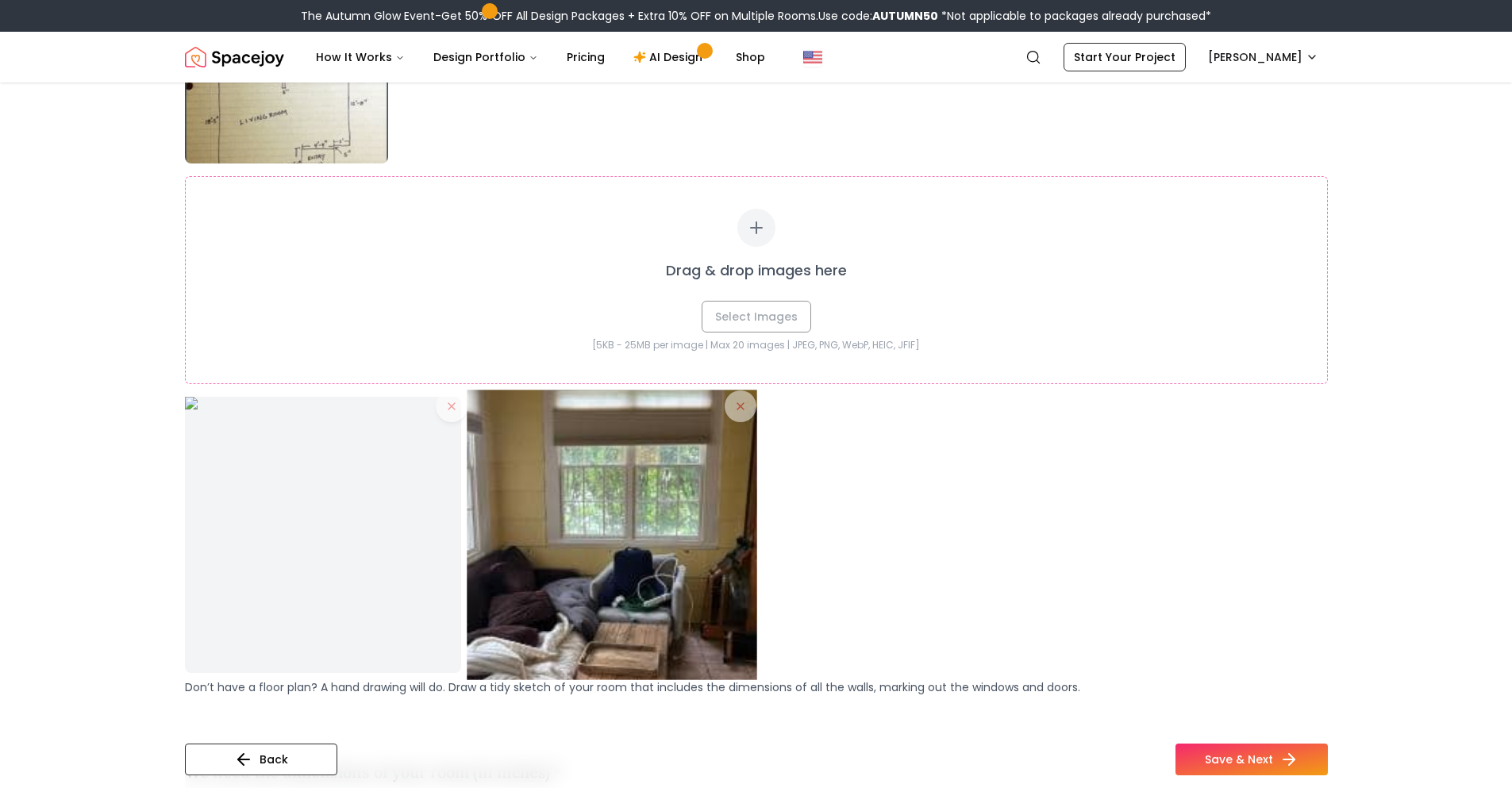
click at [736, 401] on div at bounding box center [756, 534] width 1143 height 276
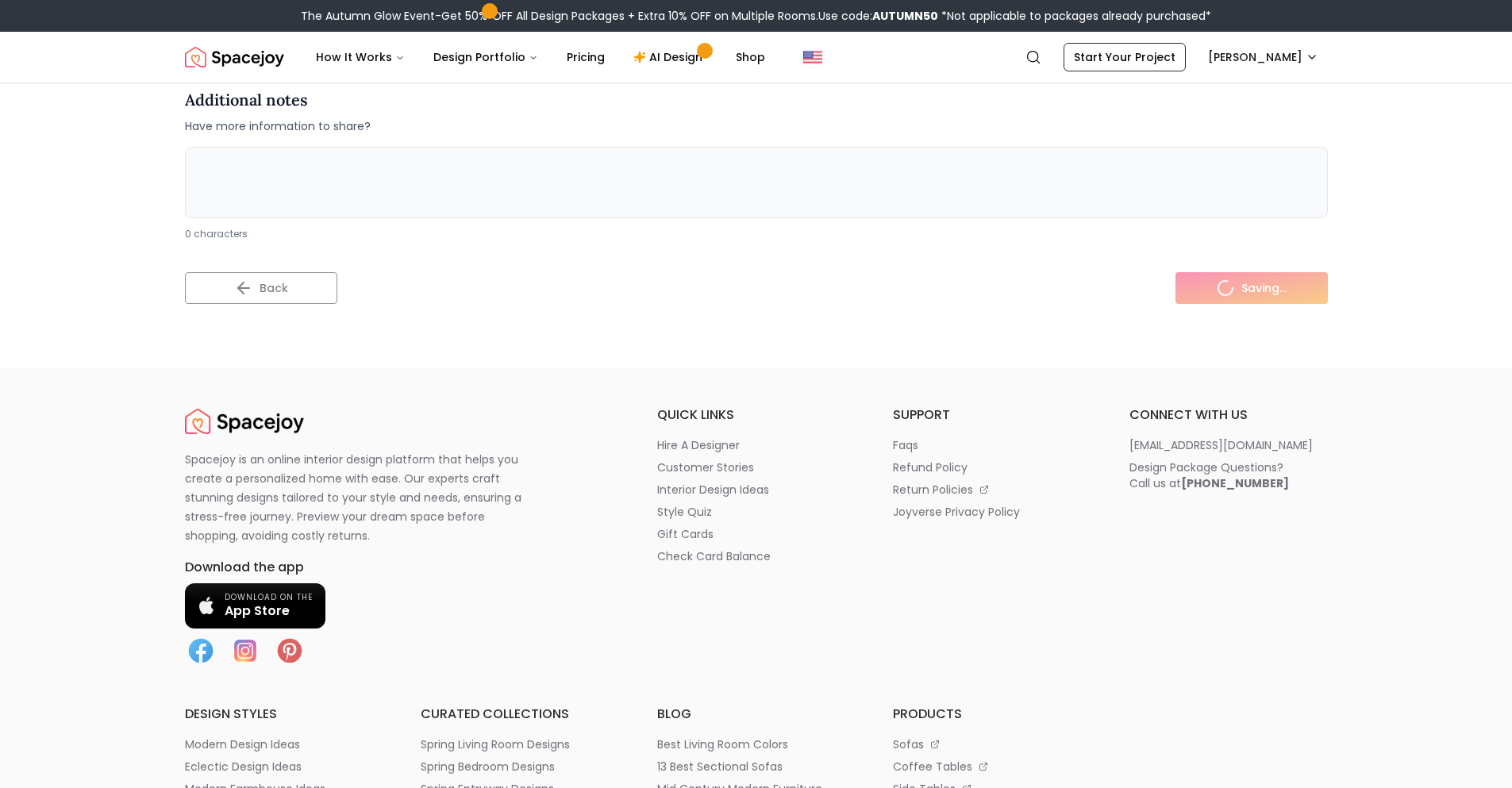
scroll to position [5078, 0]
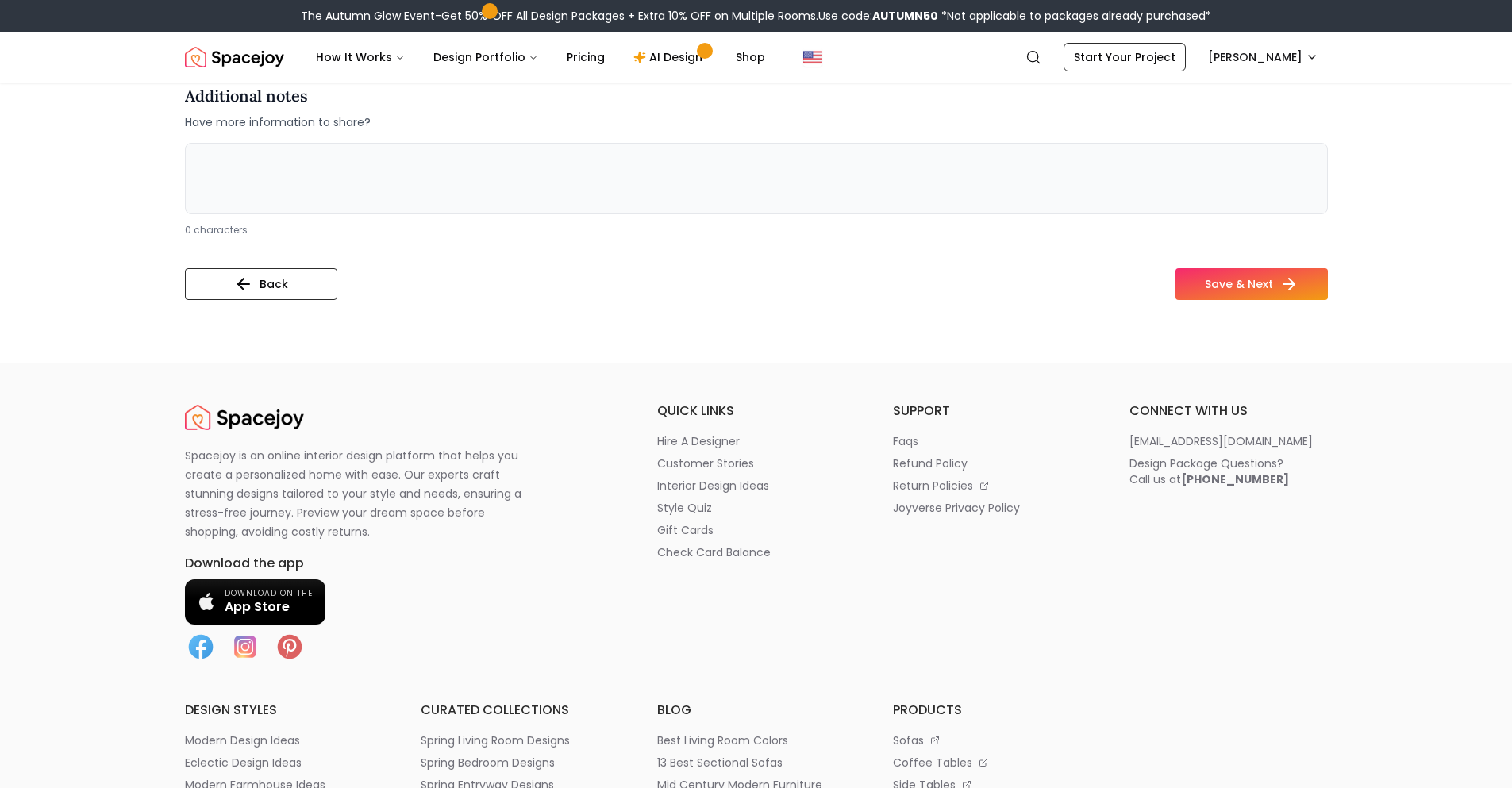
drag, startPoint x: 651, startPoint y: 160, endPoint x: 647, endPoint y: 204, distance: 44.2
click at [650, 160] on textarea at bounding box center [756, 178] width 1143 height 72
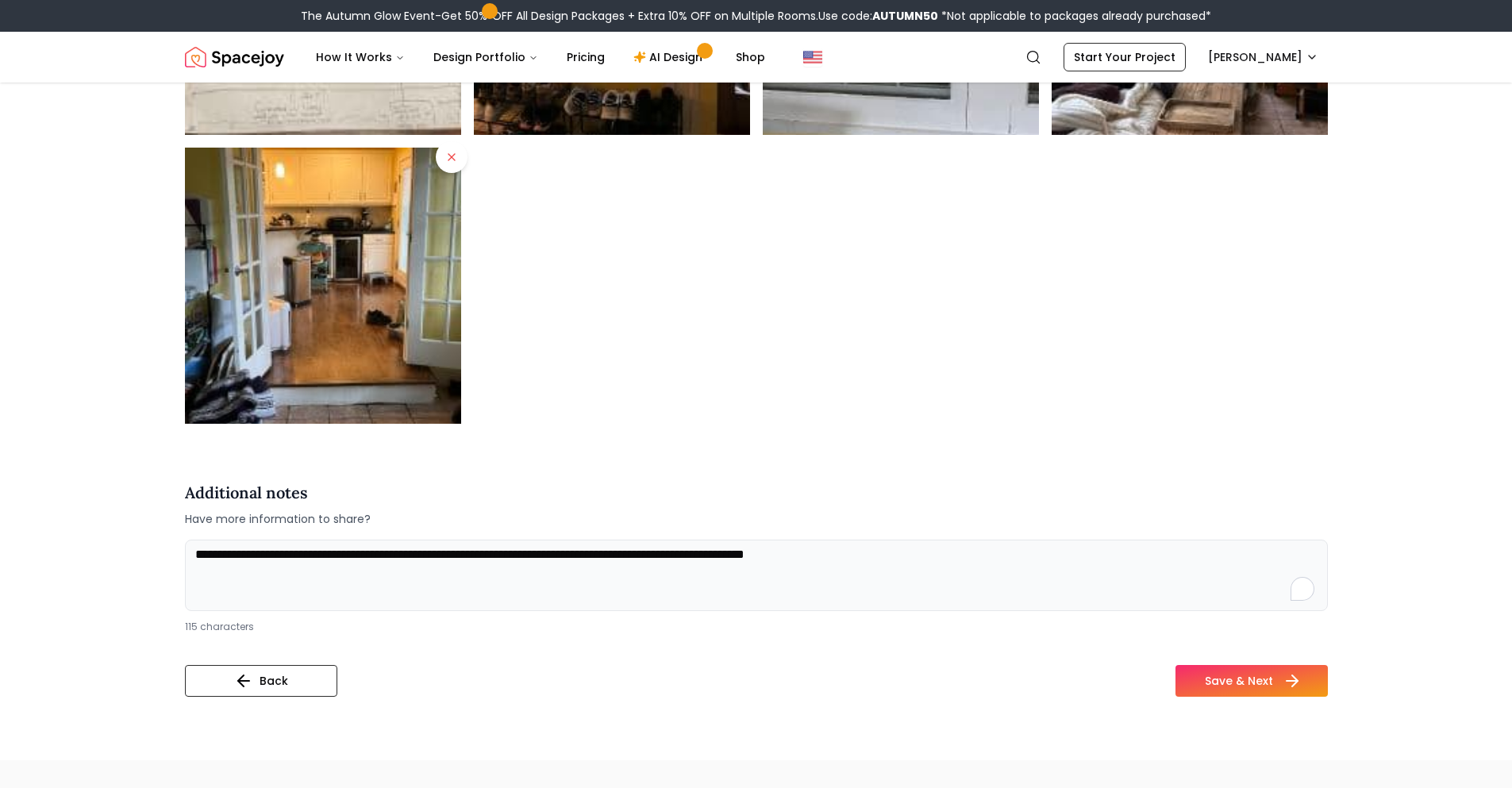
type textarea "**********"
click at [1276, 695] on button "Save & Next" at bounding box center [1251, 680] width 152 height 32
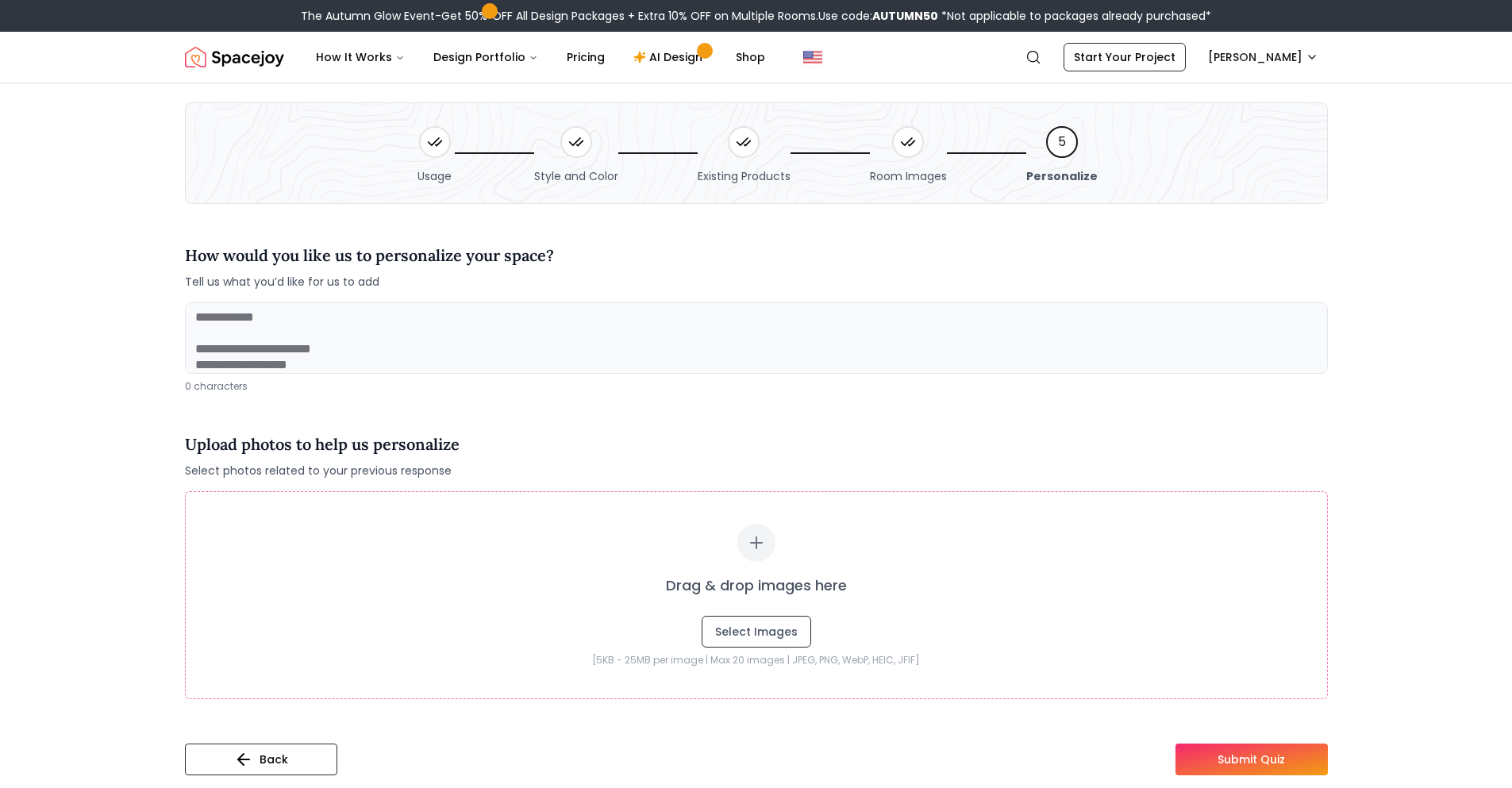
scroll to position [238, 0]
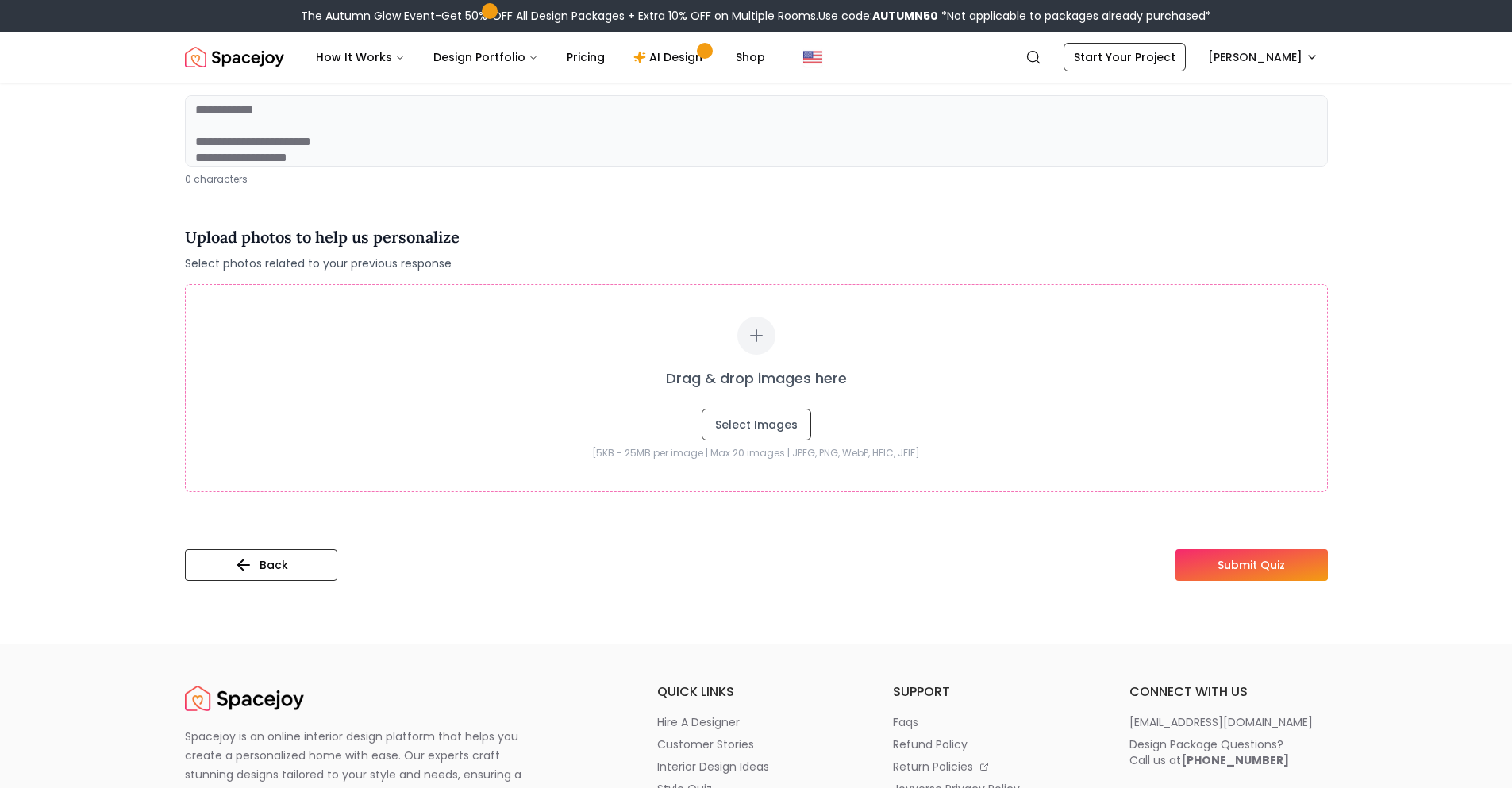
click at [1230, 559] on button "Submit Quiz" at bounding box center [1251, 565] width 152 height 32
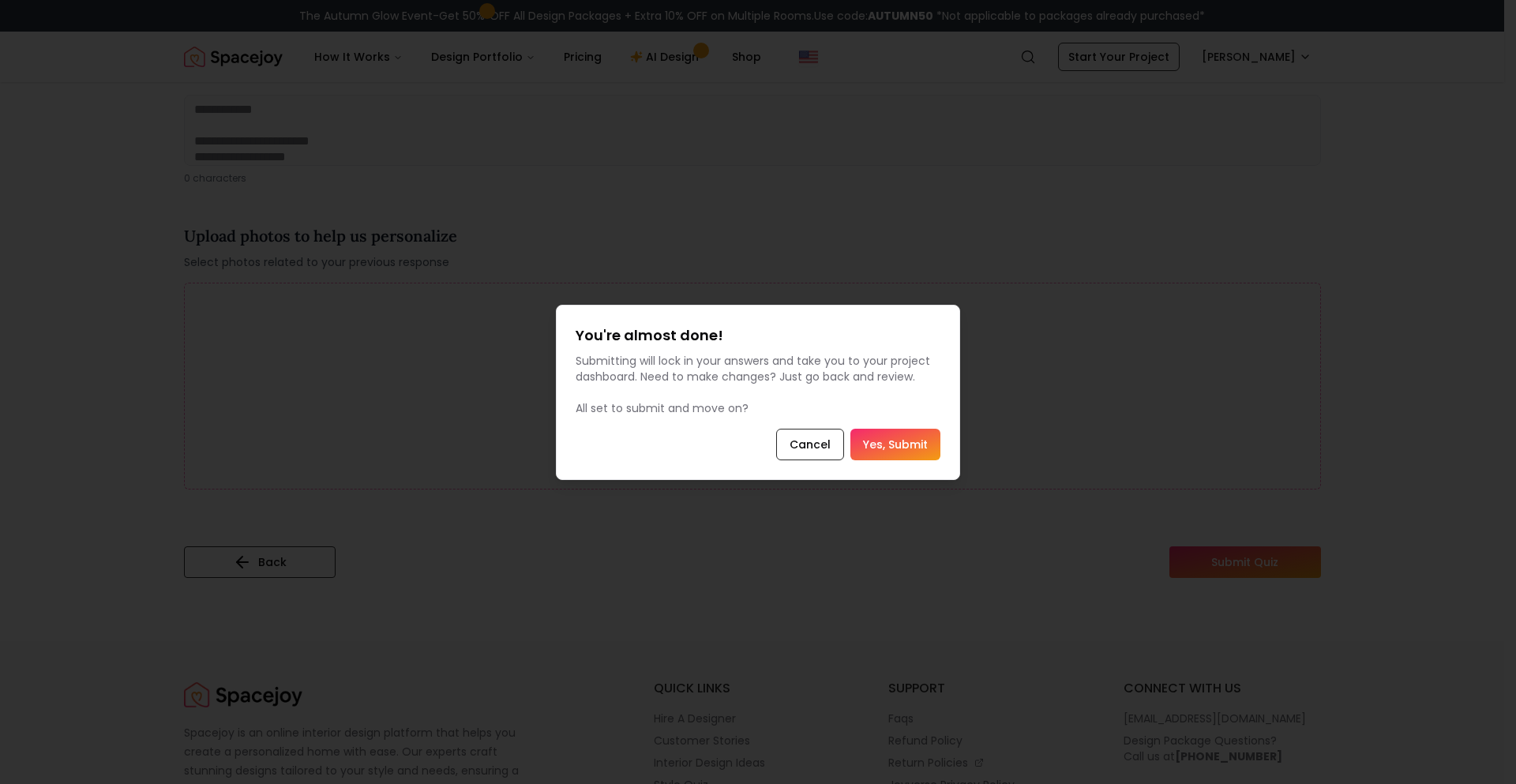
click at [915, 456] on button "Yes, Submit" at bounding box center [895, 444] width 90 height 32
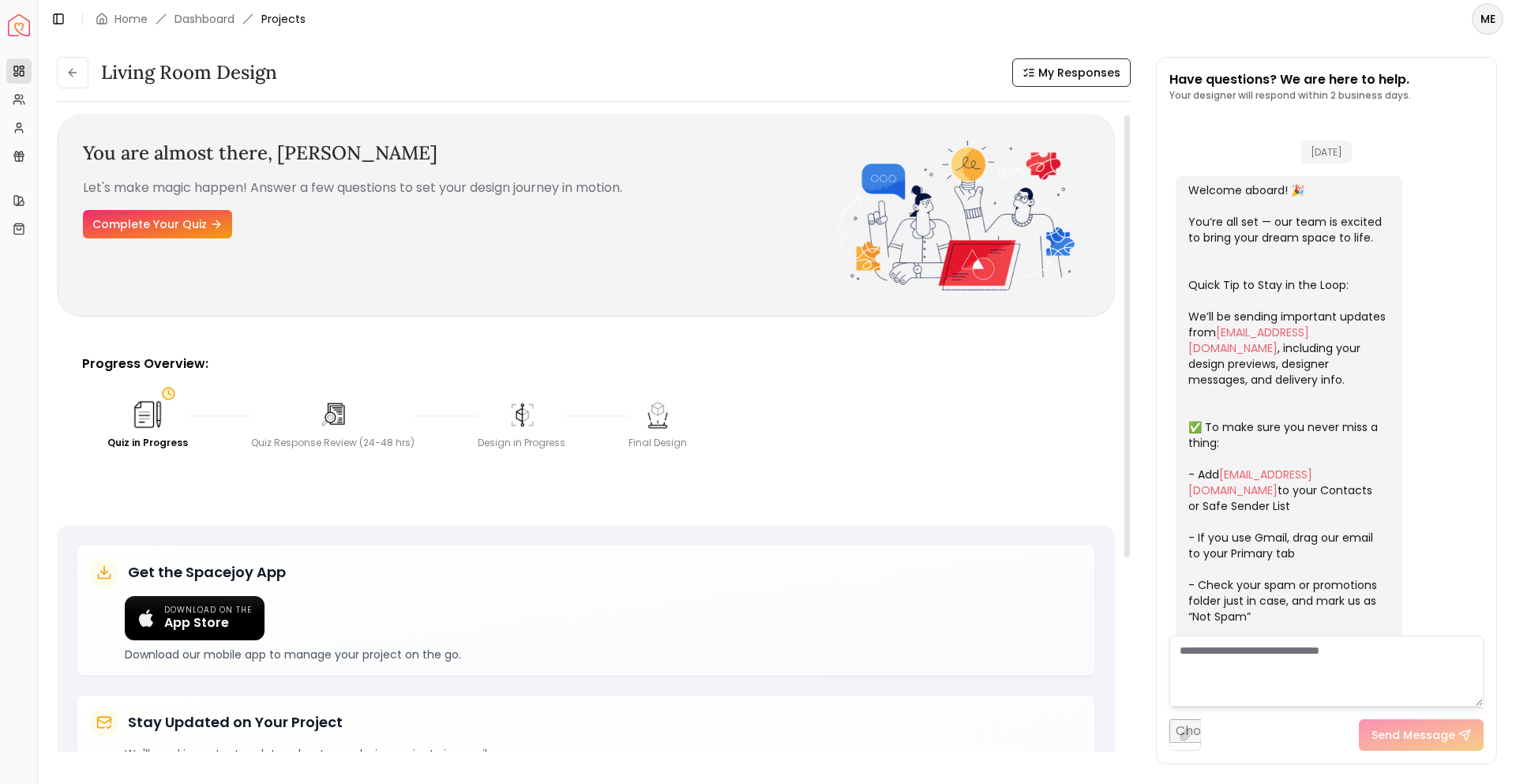
scroll to position [537, 0]
